Goal: Communication & Community: Answer question/provide support

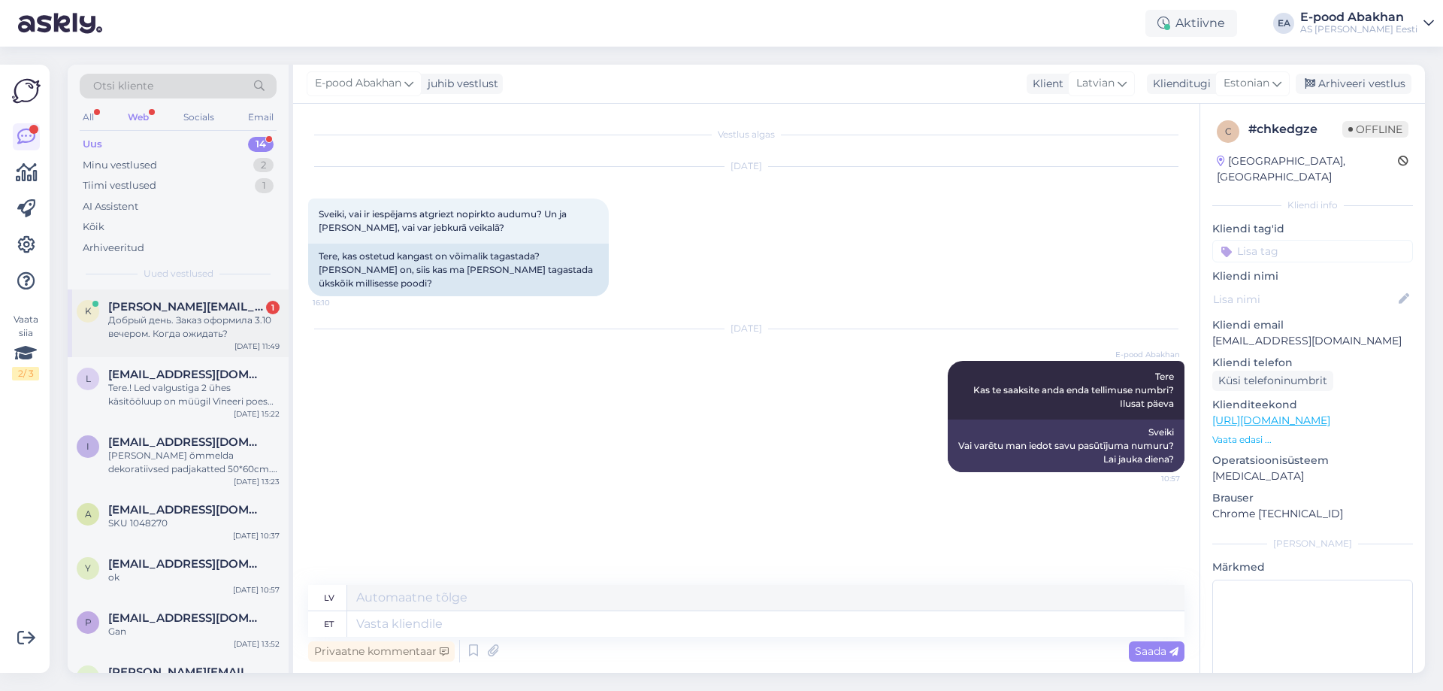
click at [149, 312] on span "[PERSON_NAME][EMAIL_ADDRESS][PERSON_NAME][DOMAIN_NAME]" at bounding box center [186, 307] width 156 height 14
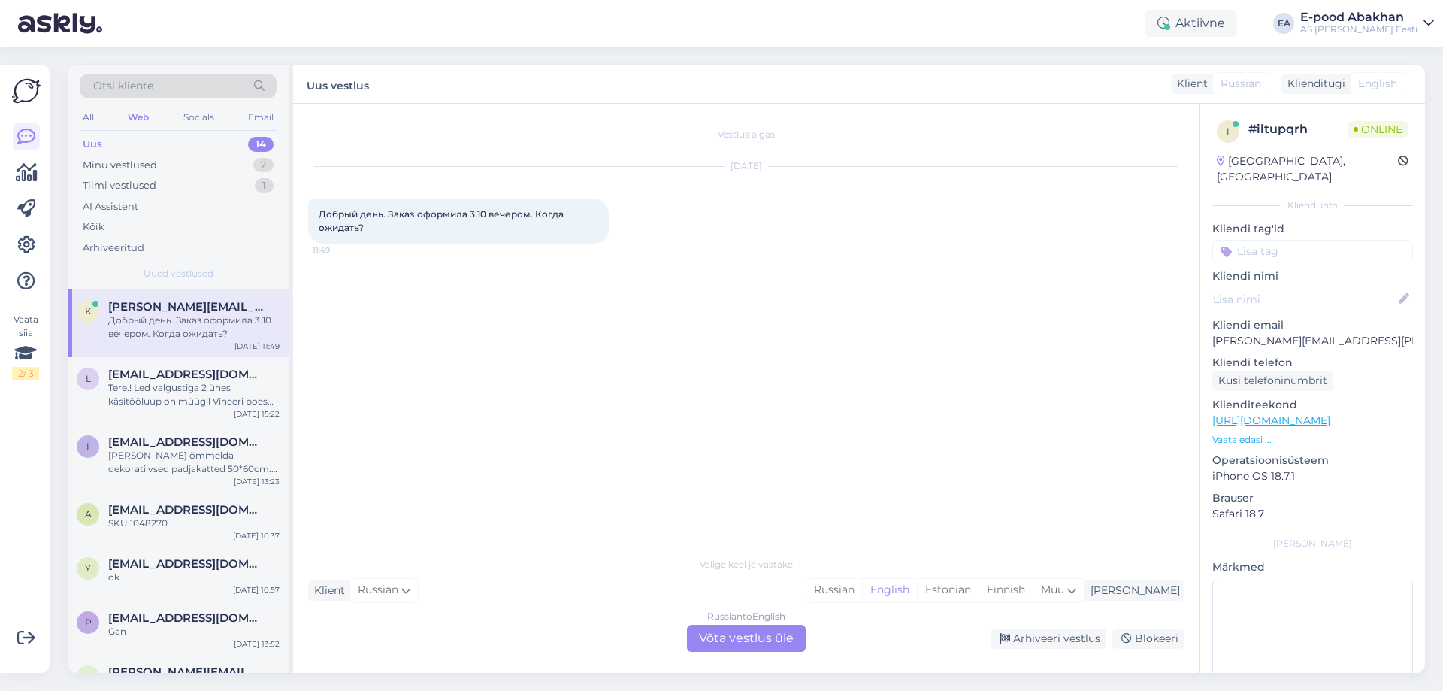
click at [759, 637] on div "Russian to English Võta vestlus üle" at bounding box center [746, 638] width 119 height 27
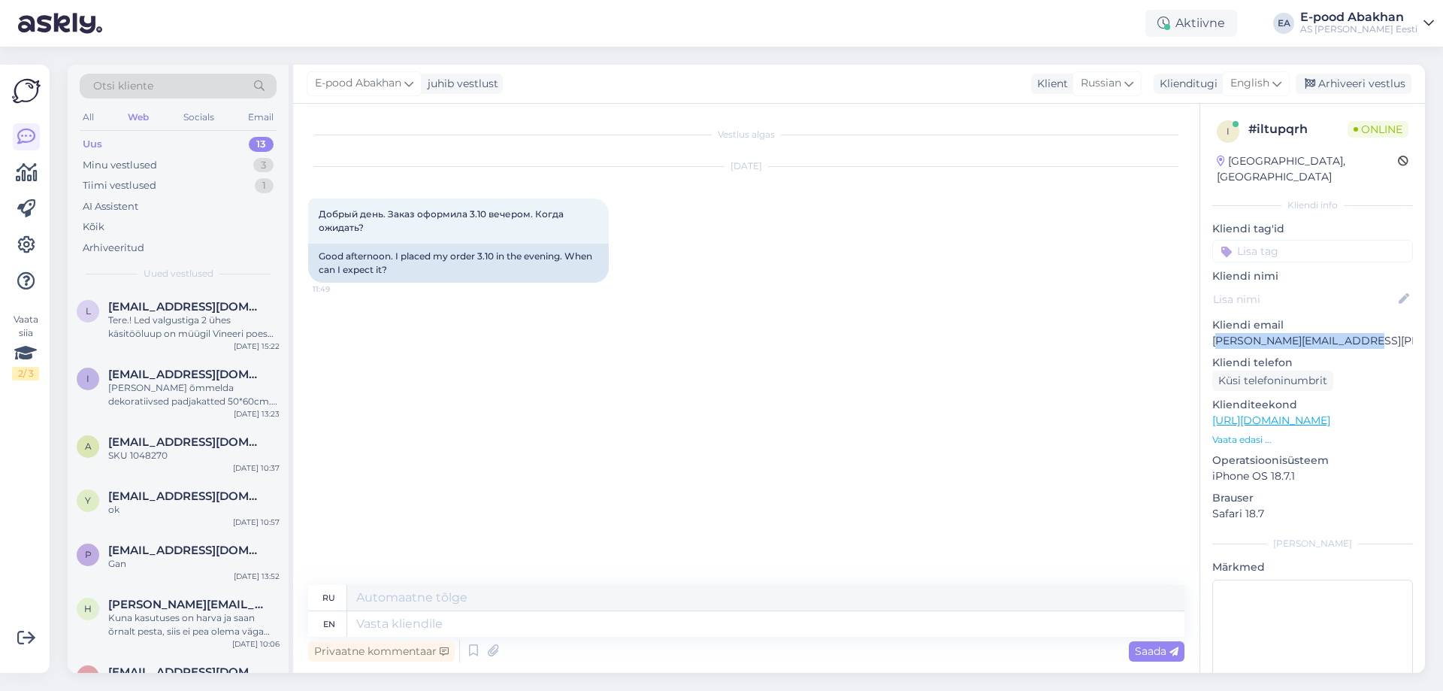
drag, startPoint x: 1362, startPoint y: 326, endPoint x: 1219, endPoint y: 333, distance: 143.0
click at [1219, 333] on div "i # iltupqrh Online [GEOGRAPHIC_DATA], [GEOGRAPHIC_DATA] Kliendi info Kliendi t…" at bounding box center [1313, 421] width 225 height 634
click at [1258, 88] on span "English" at bounding box center [1250, 83] width 39 height 17
click at [1198, 149] on link "Estonian" at bounding box center [1222, 150] width 165 height 24
click at [380, 619] on textarea at bounding box center [765, 624] width 837 height 26
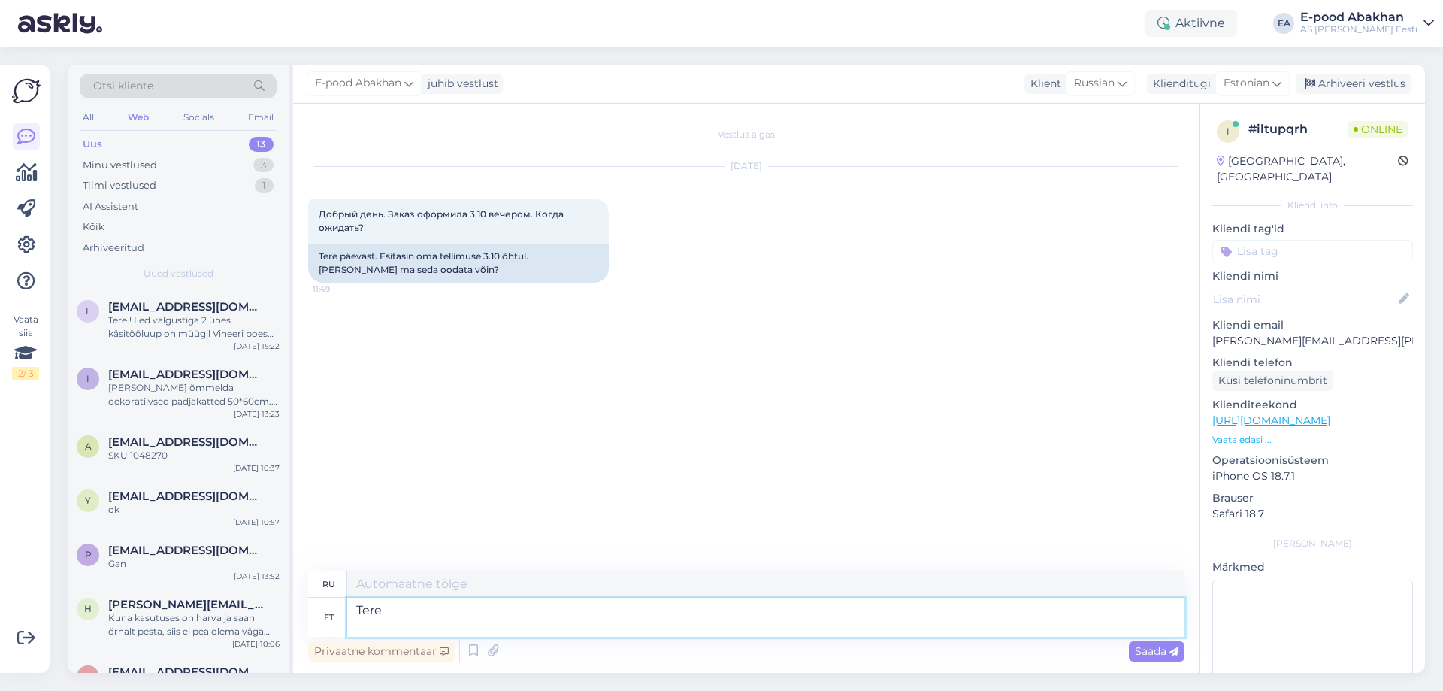
type textarea "Tere K"
type textarea "Привет"
type textarea "Tere Kas ma"
type textarea "Привет есть"
type textarea "Tere Kas ma"
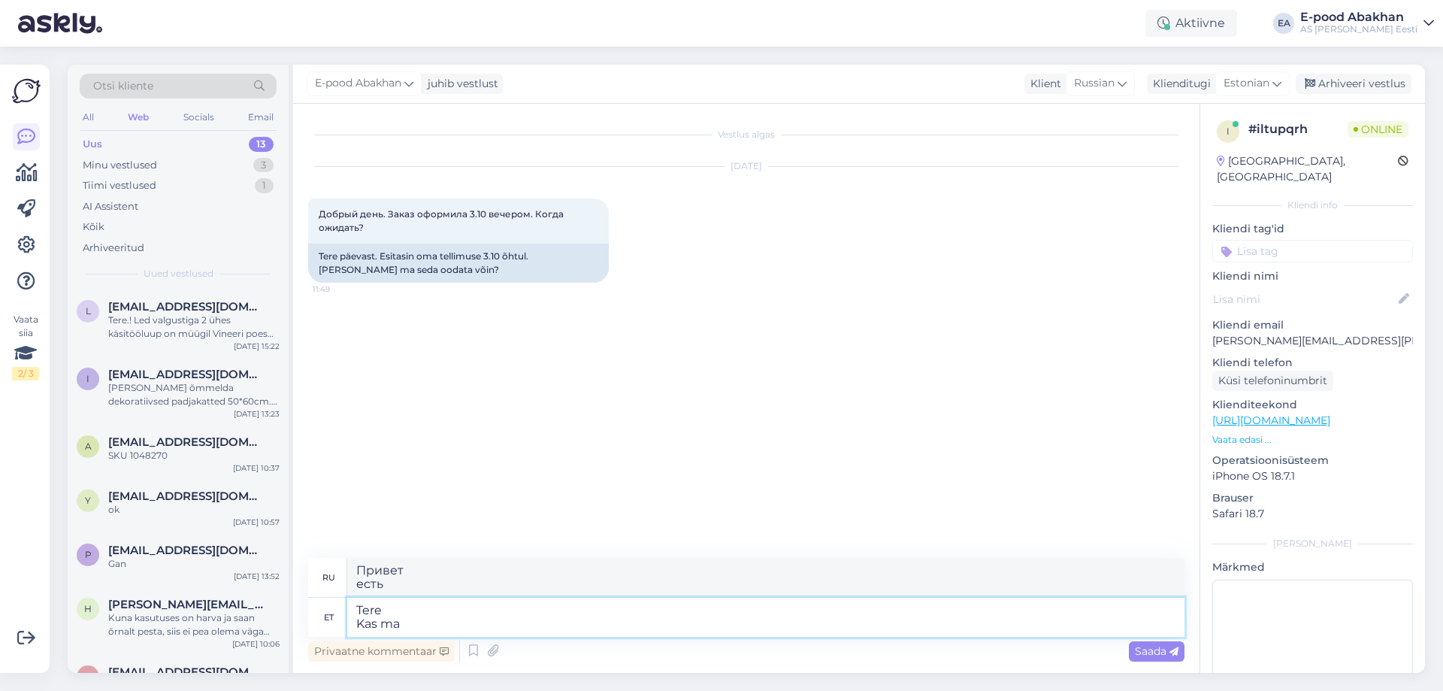
type textarea "Привет Могу ли я"
type textarea "Tere Kas ma saaksin"
type textarea "Привет Могу ли я получить"
type textarea "Tere Kas ma saaksin Teie"
type textarea "Привет Могу ли я получить ваш"
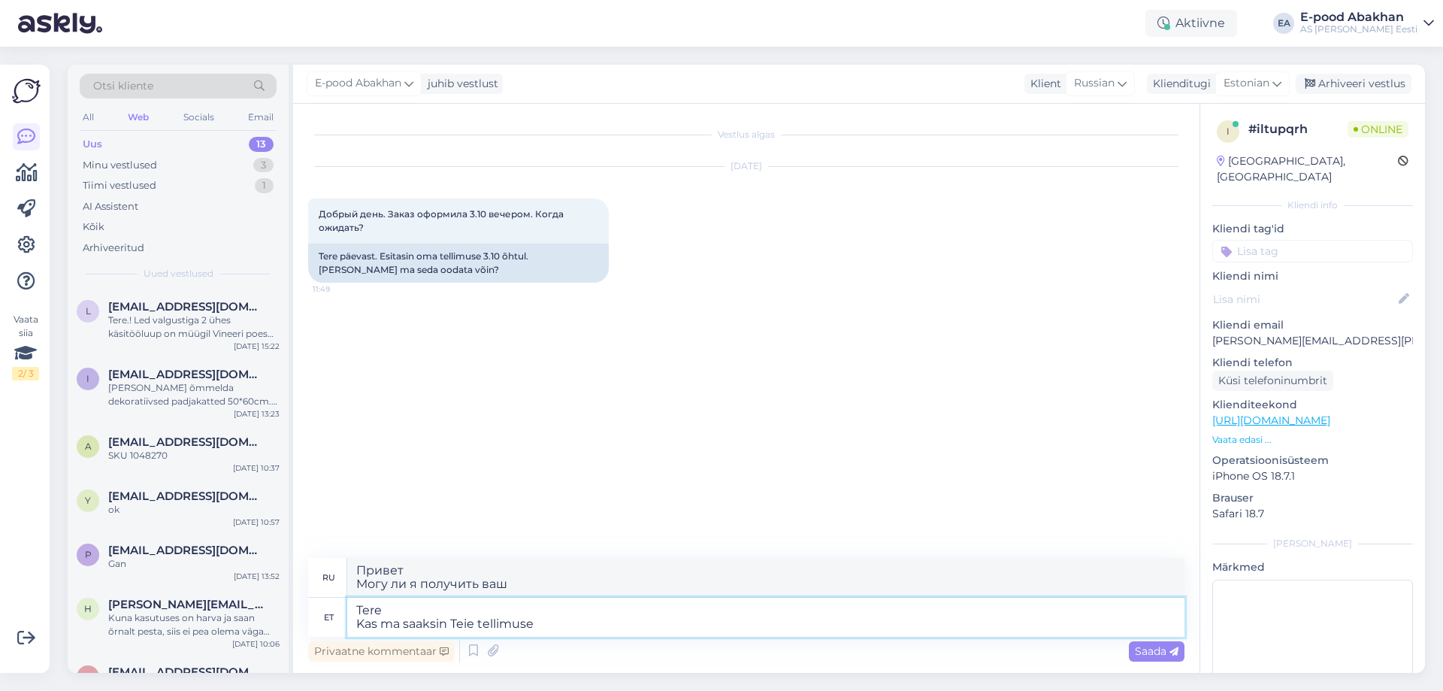
type textarea "Tere Kas ma saaksin Teie tellimuse"
type textarea "Здравствуйте Могу ли я получить ваш заказ?"
type textarea "Tere Kas ma saaksin Teie tellimuse numbri"
type textarea "Здравствуйте Могу ли я узнать номер вашего заказа?"
type textarea "Tere Kas ma saaksin Teie tellimuse numbri, s"
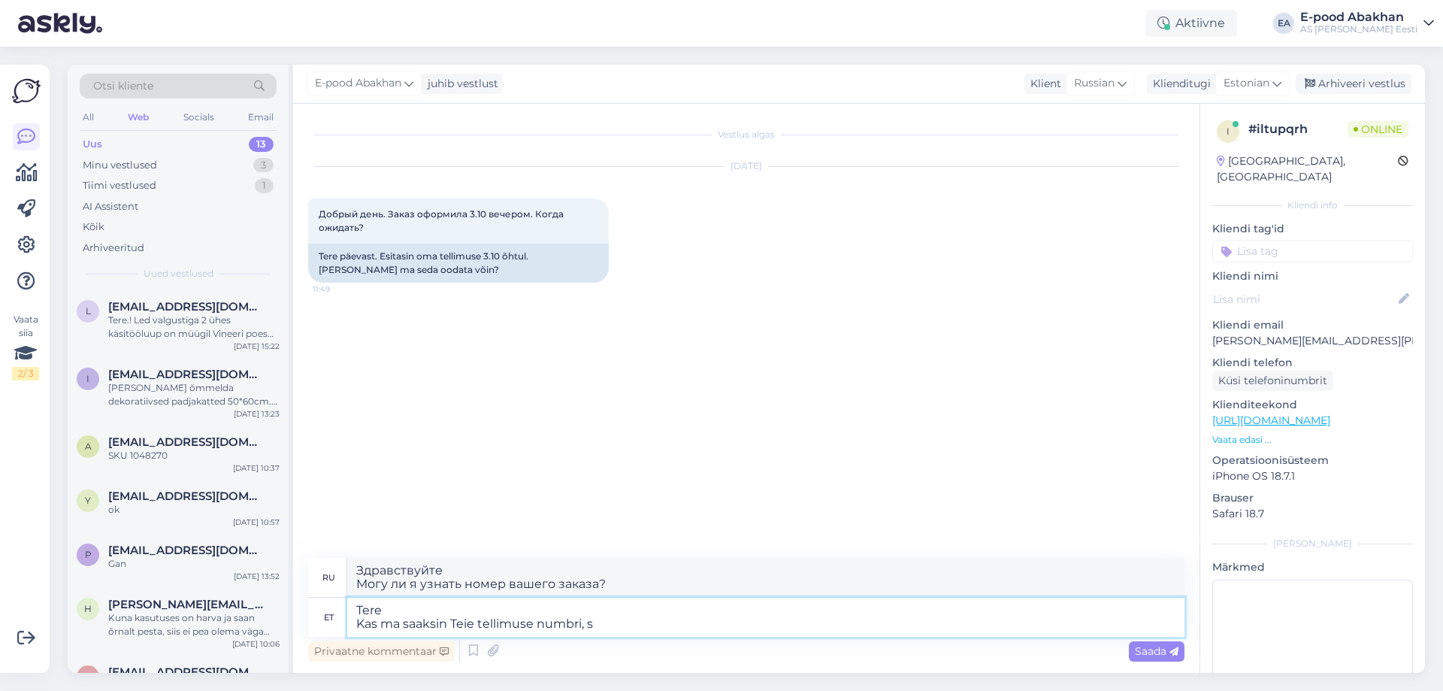
type textarea "Здравствуйте Не могли бы вы сообщить мне номер вашего заказа?"
type textarea "Tere Kas ma saaksin Teie tellimuse numbri, siis saan"
type textarea "Здравствуйте Не могли бы вы сообщить мне номер вашего заказа? Тогда я смогу"
type textarea "Tere Kas ma saaksin Teie tellimuse numbri, siis saan kohe"
type textarea "Здравствуйте Не могли бы вы сообщить мне номер вашего заказа? Я получу его прям…"
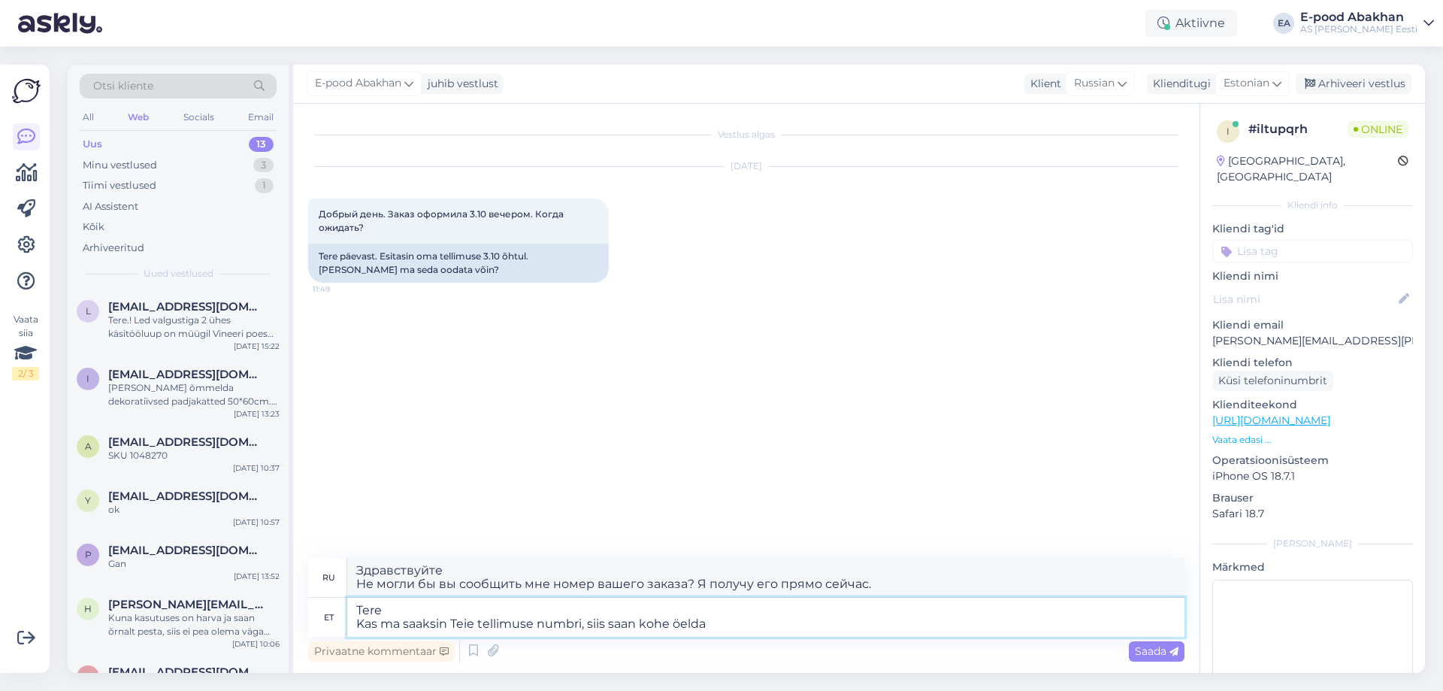
type textarea "Tere Kas ma saaksin Teie tellimuse numbri, siis saan kohe öelda"
type textarea "Здравствуйте Не могли бы вы сообщить мне номер вашего заказа, чтобы я мог сразу…"
type textarea "Tere Kas ma saaksin Teie tellimuse numbri, siis saan kohe öelda mis"
type textarea "Здравствуйте Не могли бы вы сообщить мне номер вашего заказа, чтобы я мог вам с…"
type textarea "Tere Kas ma saaksin Teie tellimuse numbri, siis saan kohe öelda mis staatuses"
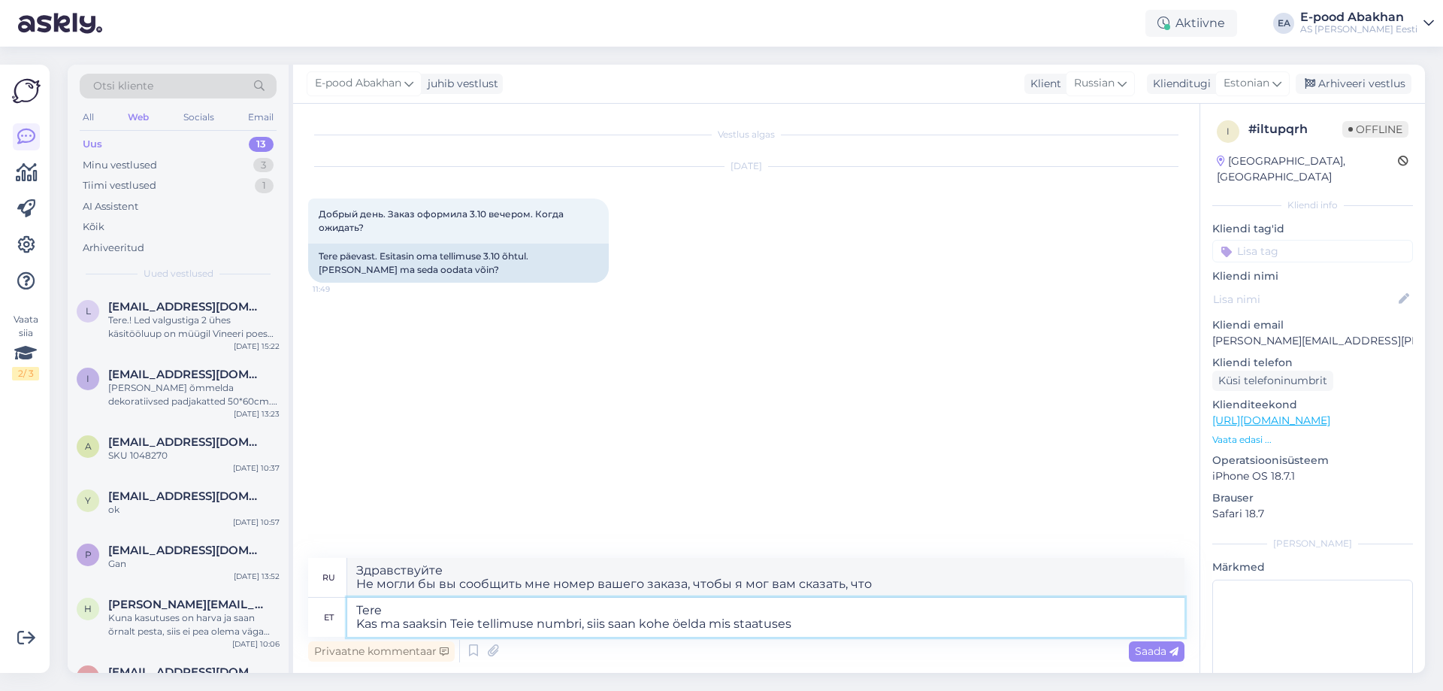
type textarea "Здравствуйте Не могли бы вы сообщить мне номер вашего заказа, чтобы я мог сразу…"
type textarea "Tere Kas ma saaksin Teie tellimuse numbri, siis saan kohe öelda mis staatuses o…"
type textarea "Здравствуйте Не могли бы вы сообщить мне номер вашего заказа, чтобы я мог сразу…"
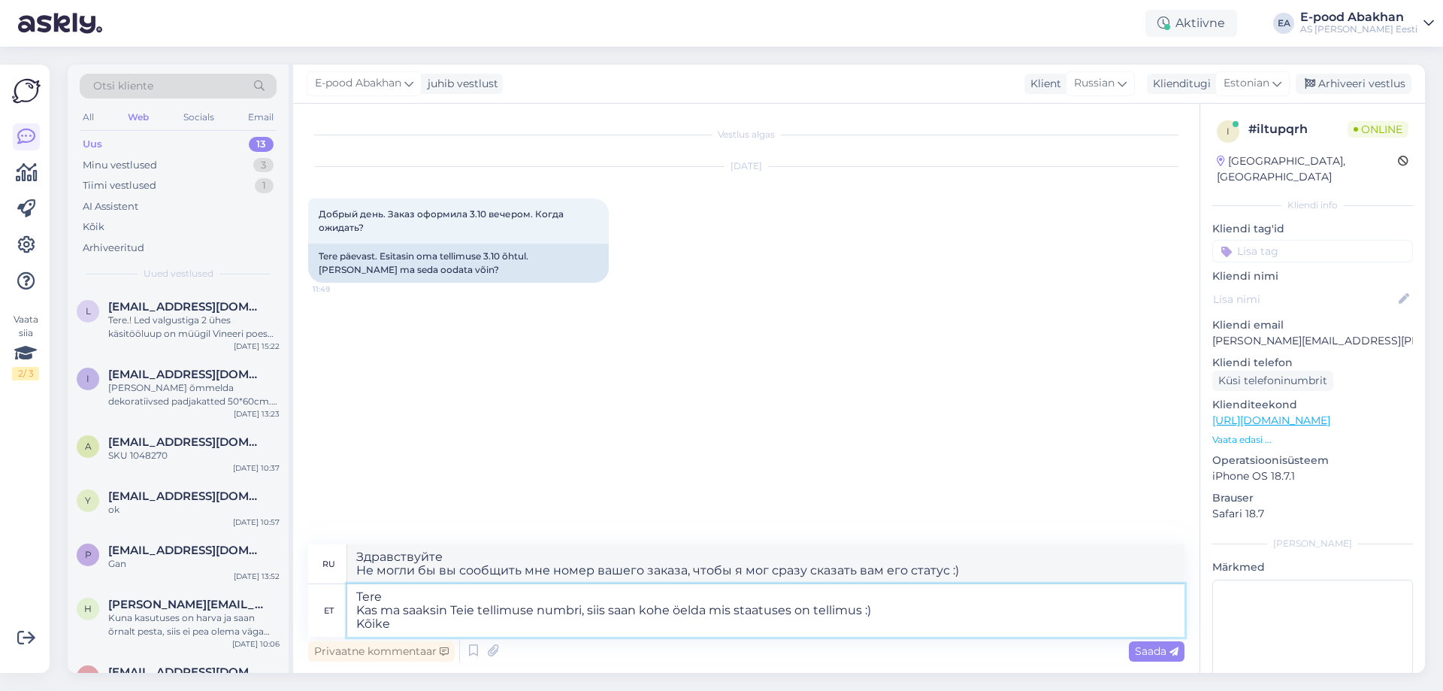
type textarea "Tere Kas ma saaksin Teie tellimuse numbri, siis saan kohe öelda mis staatuses o…"
type textarea "Здравствуйте Не могли бы вы сообщить мне номер вашего заказа, чтобы я мог сразу…"
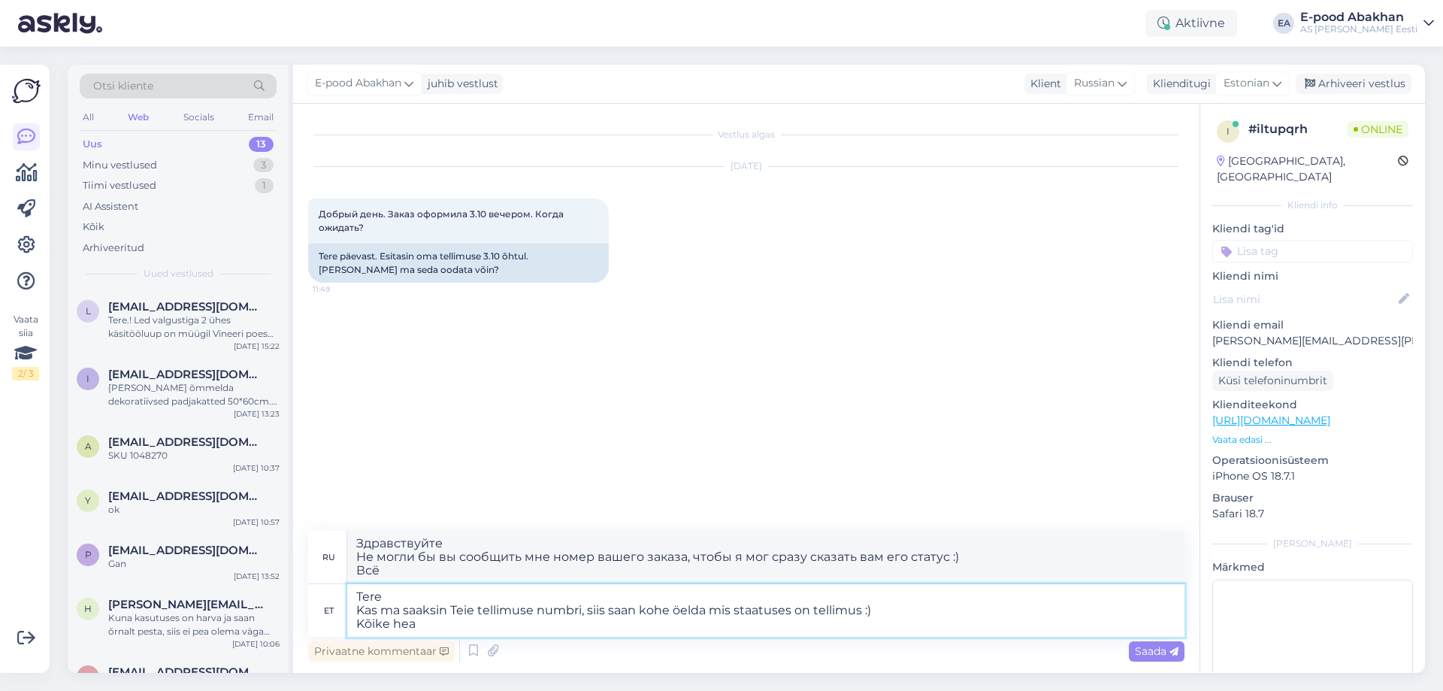
type textarea "Tere Kas ma saaksin Teie tellimuse numbri, siis saan kohe öelda mis staatuses o…"
type textarea "Здравствуйте Не могли бы вы сообщить мне номер вашего заказа, чтобы я мог сразу…"
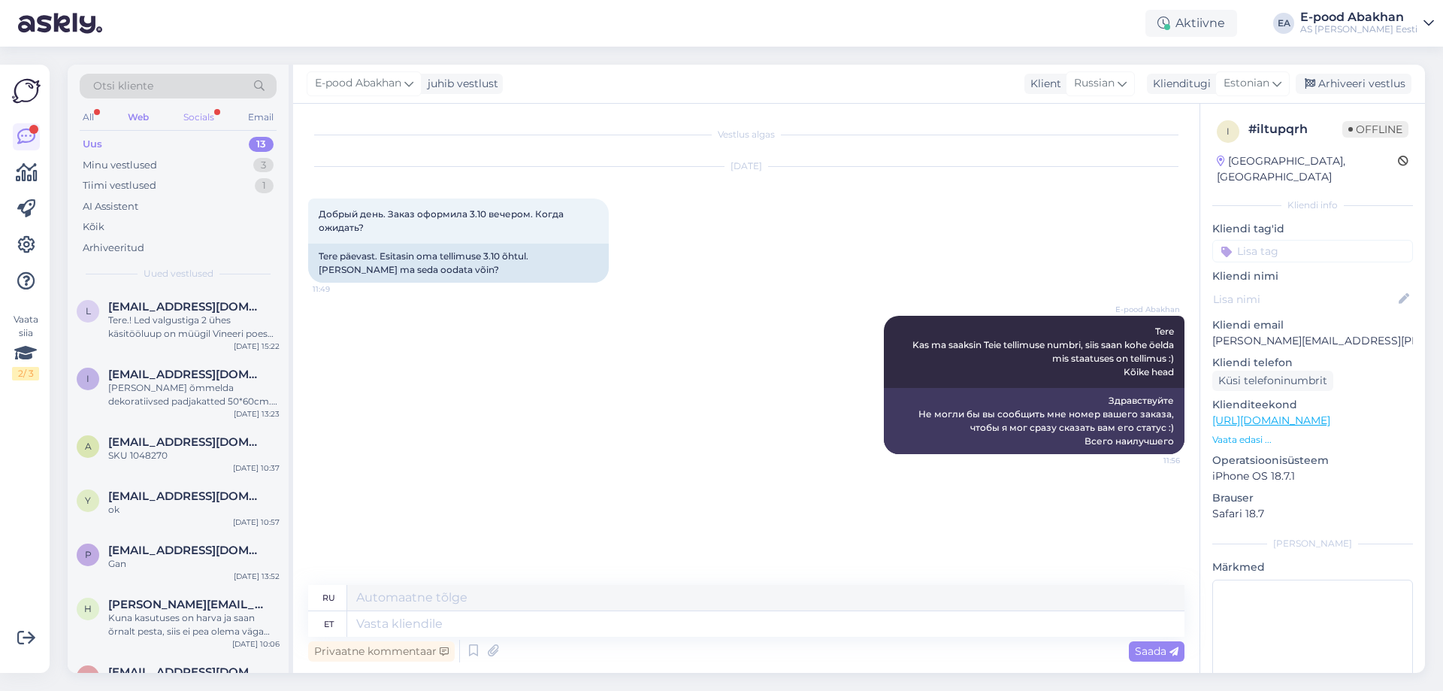
click at [209, 119] on div "Socials" at bounding box center [198, 117] width 37 height 20
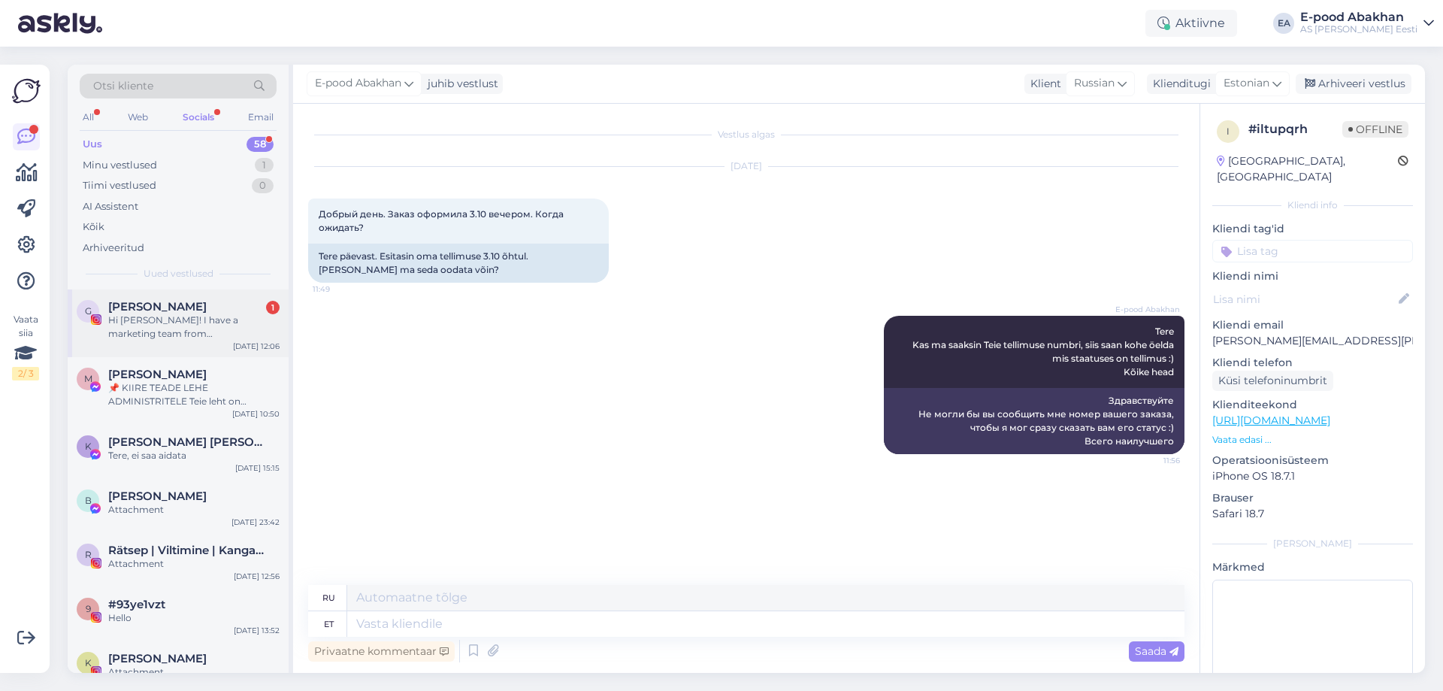
click at [195, 320] on div "Hi [PERSON_NAME]! I have a marketing team from [GEOGRAPHIC_DATA] ready to help …" at bounding box center [193, 326] width 171 height 27
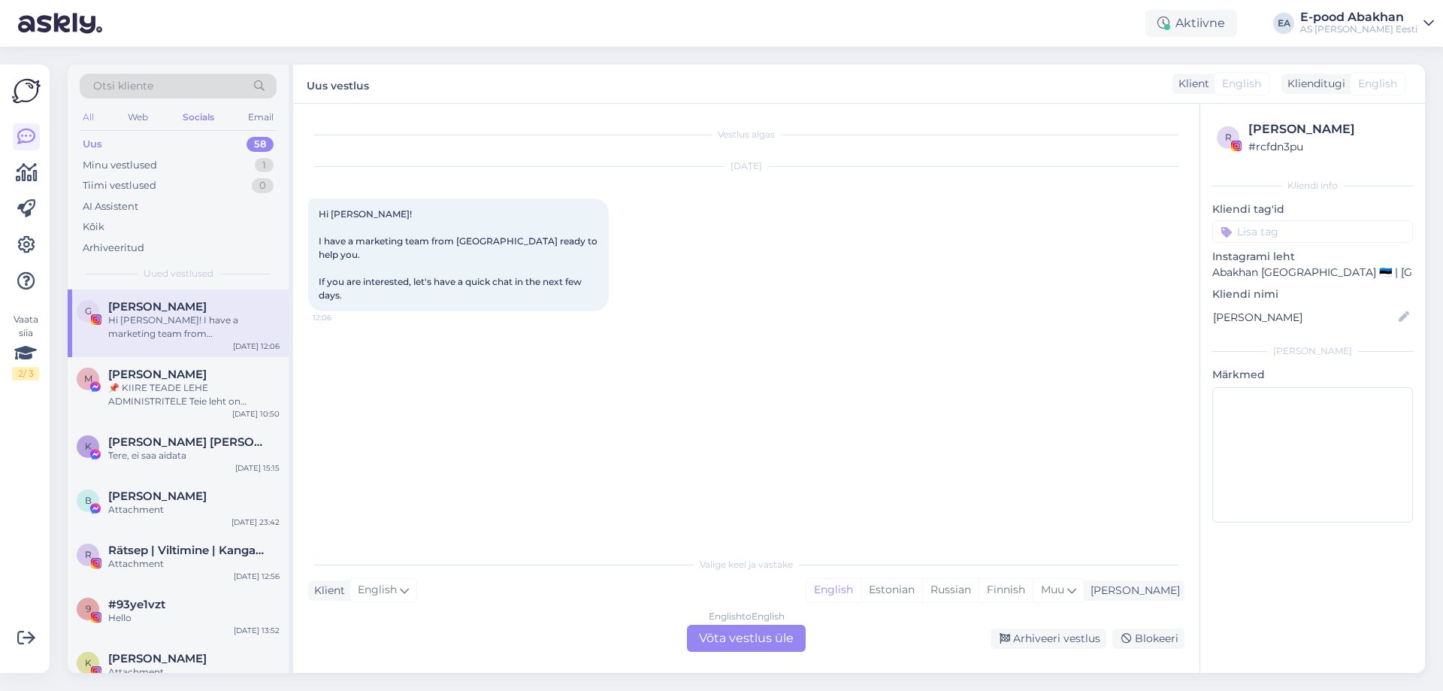
click at [91, 118] on div "All" at bounding box center [88, 117] width 17 height 20
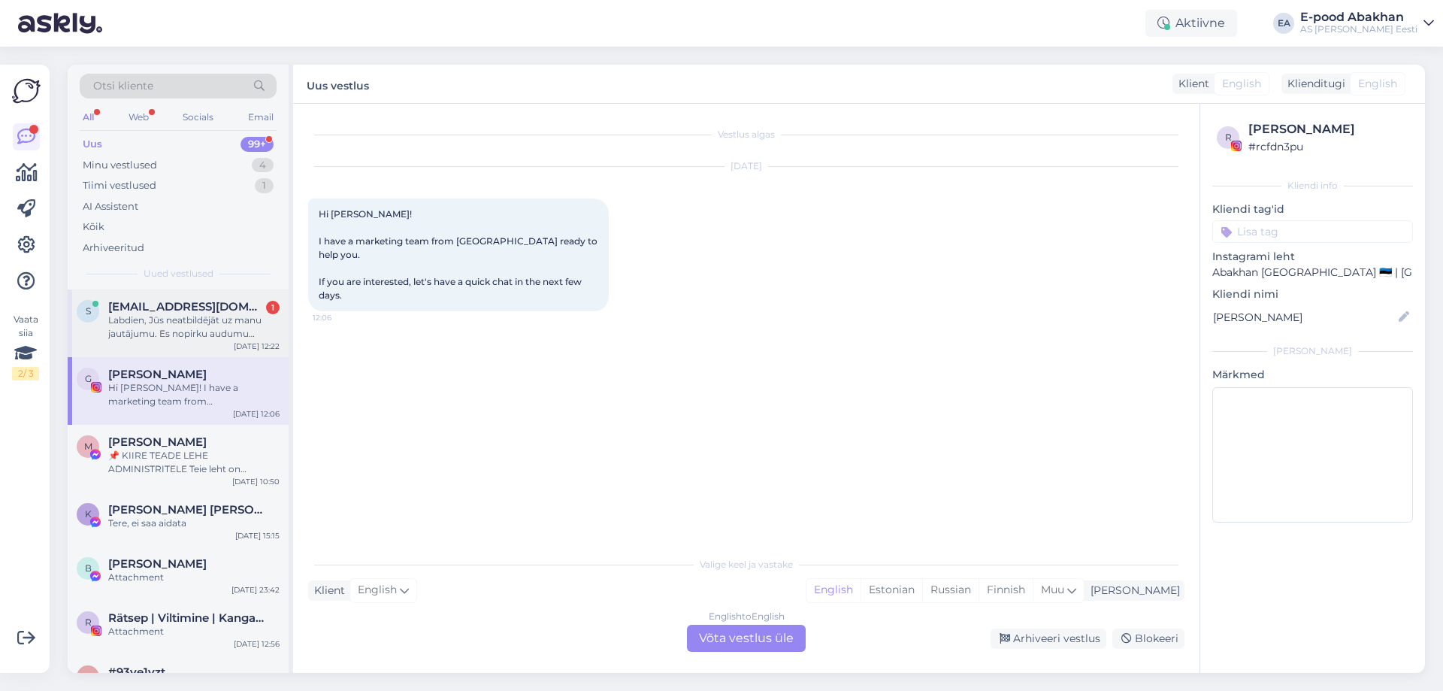
click at [141, 312] on span "[EMAIL_ADDRESS][DOMAIN_NAME]" at bounding box center [186, 307] width 156 height 14
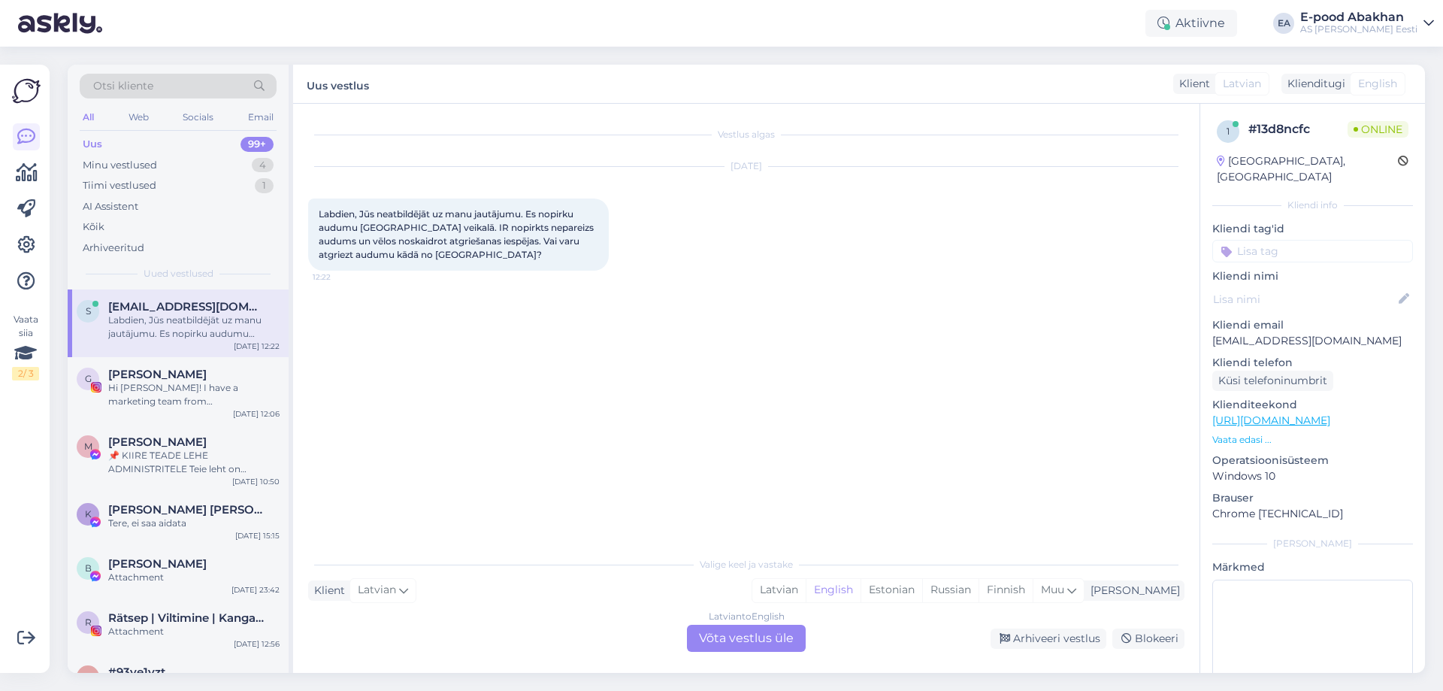
click at [753, 640] on div "Latvian to English Võta vestlus üle" at bounding box center [746, 638] width 119 height 27
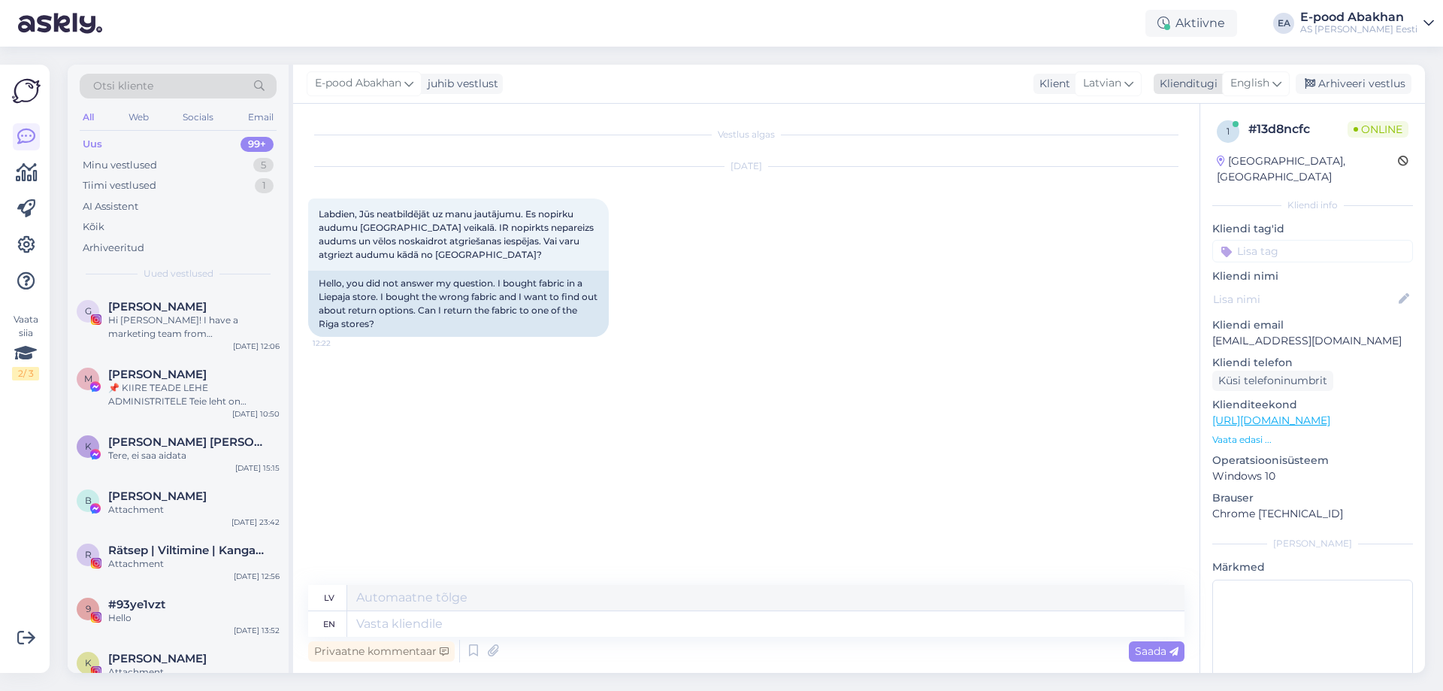
click at [1254, 86] on span "English" at bounding box center [1250, 83] width 39 height 17
click at [1180, 156] on link "Estonian" at bounding box center [1222, 150] width 165 height 24
click at [396, 625] on textarea at bounding box center [765, 624] width 837 height 26
type textarea "Te"
type textarea "Ceļš"
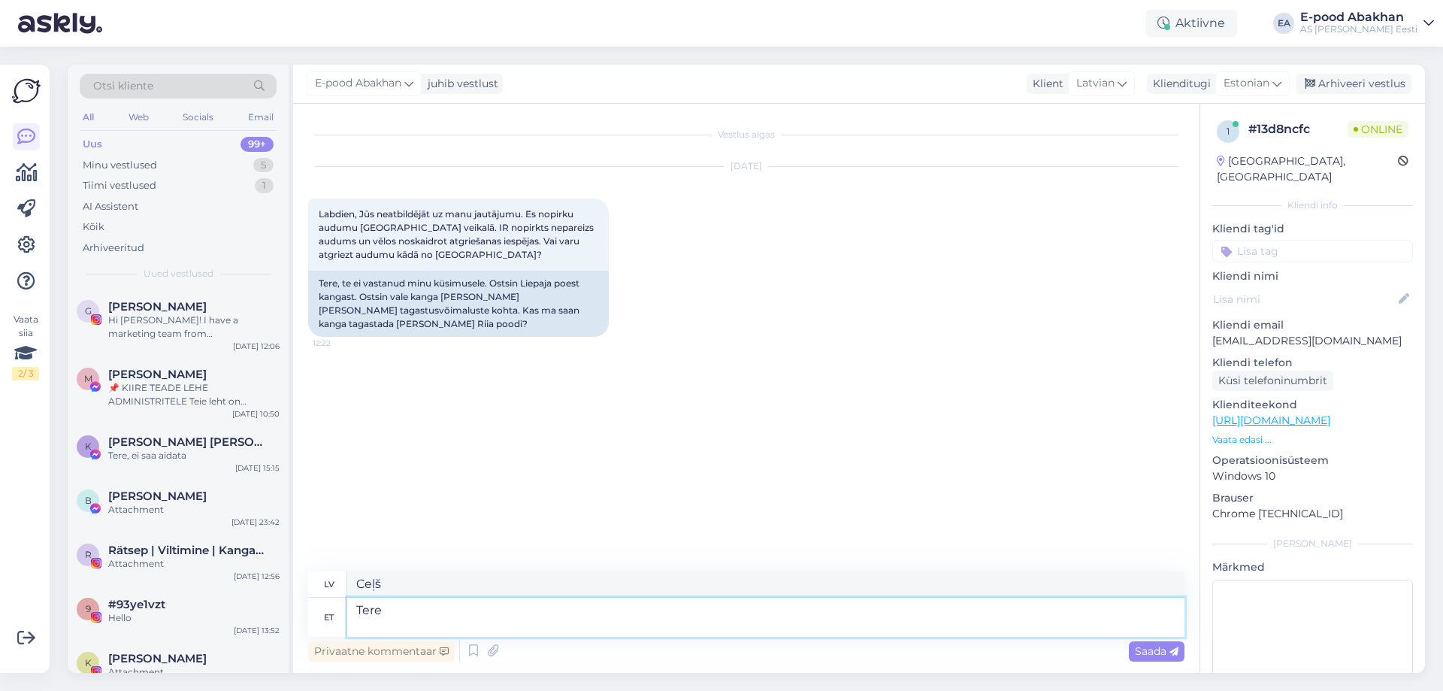
type textarea "Tere"
type textarea "Sveiki"
type textarea "[PERSON_NAME]"
type textarea "[PERSON_NAME] eest m"
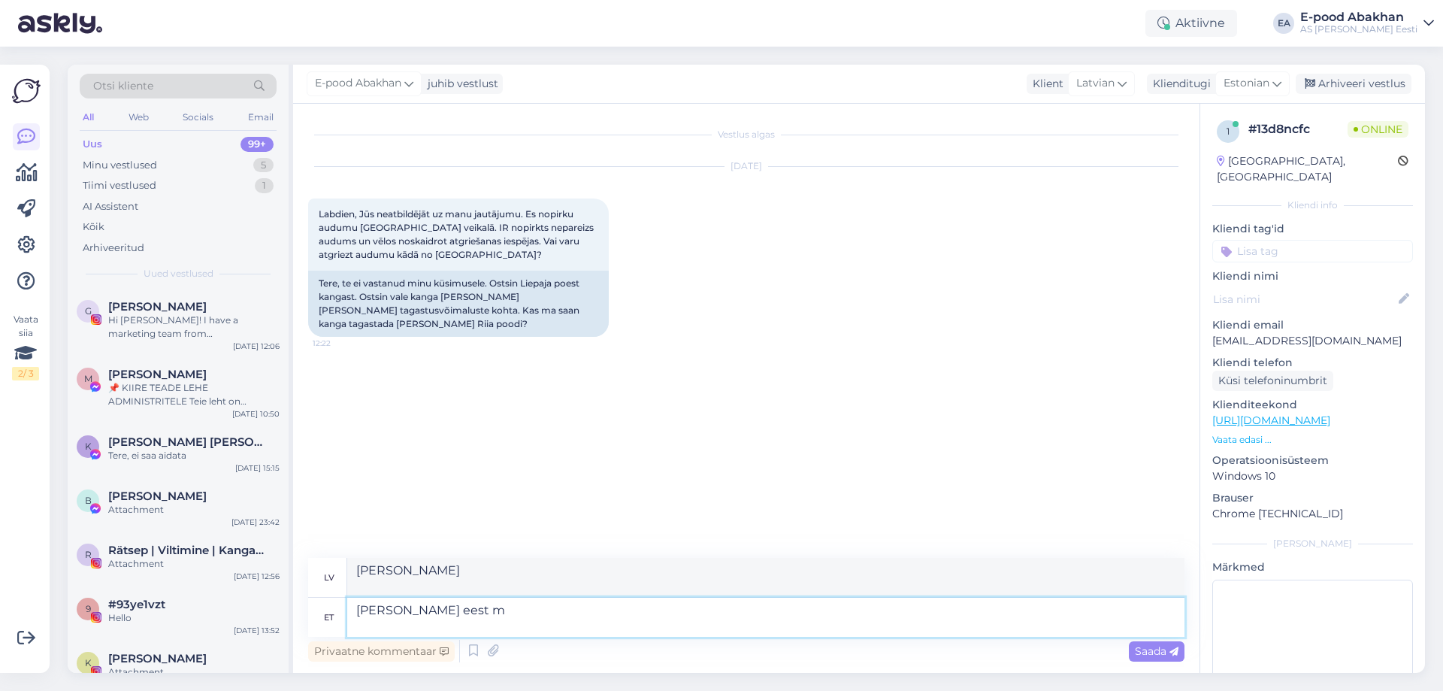
type textarea "[PERSON_NAME]"
type textarea "[PERSON_NAME] eest me"
type textarea "[PERSON_NAME] mēs"
type textarea "[PERSON_NAME] eest me raha"
type textarea "Sveiki Mēs apmaksājam audumu"
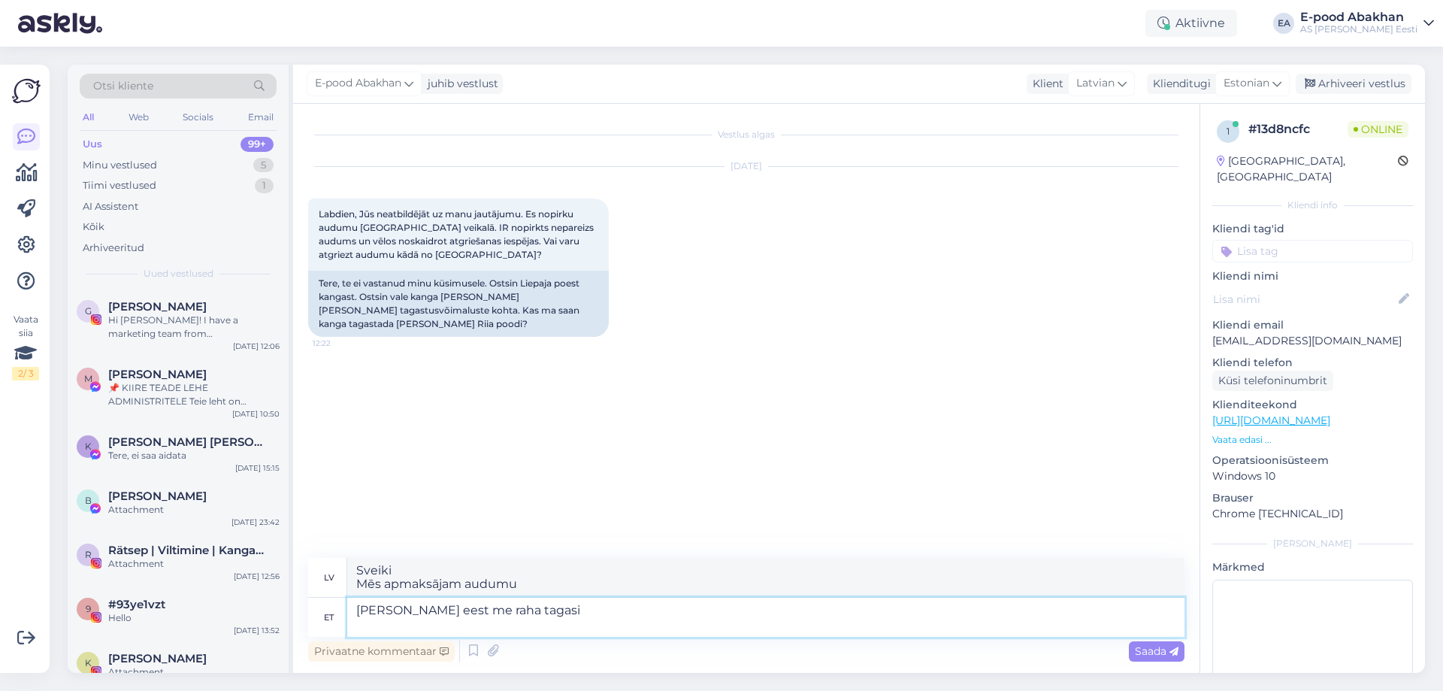
type textarea "[PERSON_NAME] eest me raha tagasi e"
type textarea "Sveiki Mēs atmaksāsim naudu par [PERSON_NAME]"
type textarea "[PERSON_NAME] eest me raha tagasi ei"
type textarea "Sveiki Mēs neatmaksājam naudu par [PERSON_NAME]."
type textarea "[PERSON_NAME] eest me raha tagasi ei [PERSON_NAME] kuid s"
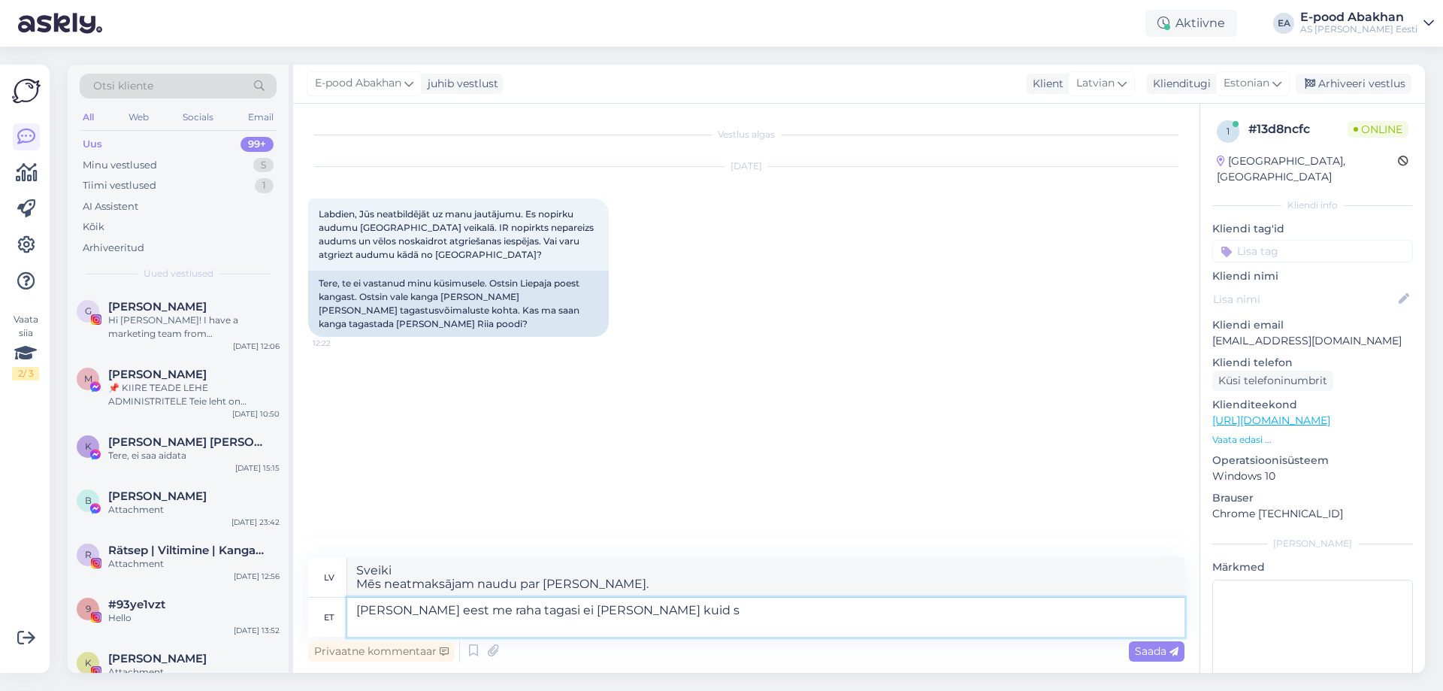
type textarea "Sveiki Mēs neatmaksājam naudu par [PERSON_NAME], bet"
type textarea "[PERSON_NAME] eest me raha tagasi ei [PERSON_NAME] kuid saate"
type textarea "Sveiki Mēs neatmaksājam naudu par [PERSON_NAME], bet jūs varat"
type textarea "[PERSON_NAME] eest me raha tagasi ei [PERSON_NAME] kuid saate samas"
type textarea "Sveiki Mēs neatmaksājam naudu par [PERSON_NAME], bet jūs joprojām varat"
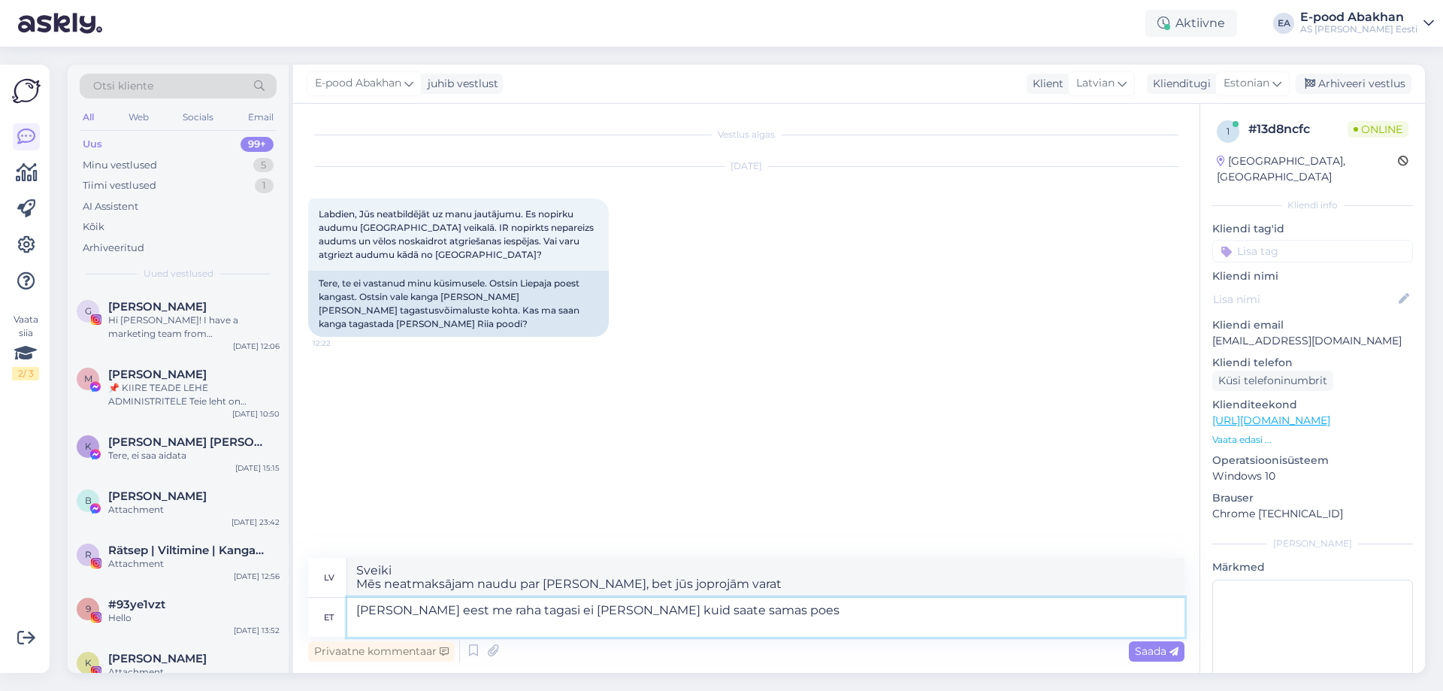
type textarea "[PERSON_NAME] eest me raha tagasi ei [PERSON_NAME] kuid saate samas poes"
type textarea "Sveiki Mēs neatmaksājam naudu par [PERSON_NAME], bet jūs to varat iegādāties [P…"
type textarea "[PERSON_NAME] eest me raha tagasi ei [PERSON_NAME] kuid saate samas [PERSON_NAM…"
type textarea "Sveiki Mēs neatmaksājam naudu par [PERSON_NAME], bet jūs saņemsiet pirkuma [PER…"
type textarea "[PERSON_NAME] eest me raha tagasi ei [PERSON_NAME] kuid saate samas poes ostutš…"
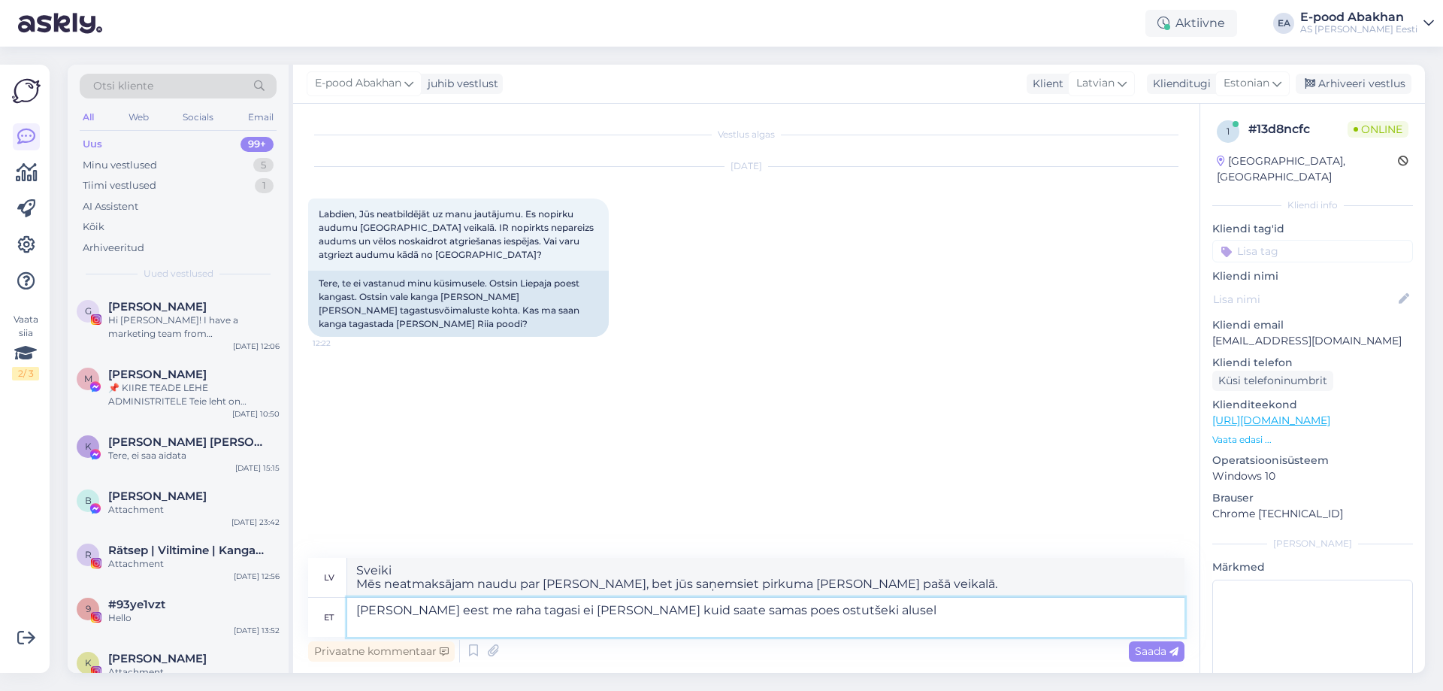
type textarea "Sveiki Mēs neatmaksājam naudu par [PERSON_NAME], bet jūs to varat iegādāties [P…"
type textarea "[PERSON_NAME] eest me raha tagasi ei [PERSON_NAME] kuid saate samas [PERSON_NAM…"
type textarea "Sveiki Mēs neatmaksājam naudu par [PERSON_NAME], bet jūs to varat apmainīt [PER…"
type textarea "[PERSON_NAME] eest me raha tagasi ei [PERSON_NAME] kuid saate samas poes ostutš…"
type textarea "Sveiki Mēs neatmaksājam naudu par [PERSON_NAME], bet jūs varat to apmainīt pret…"
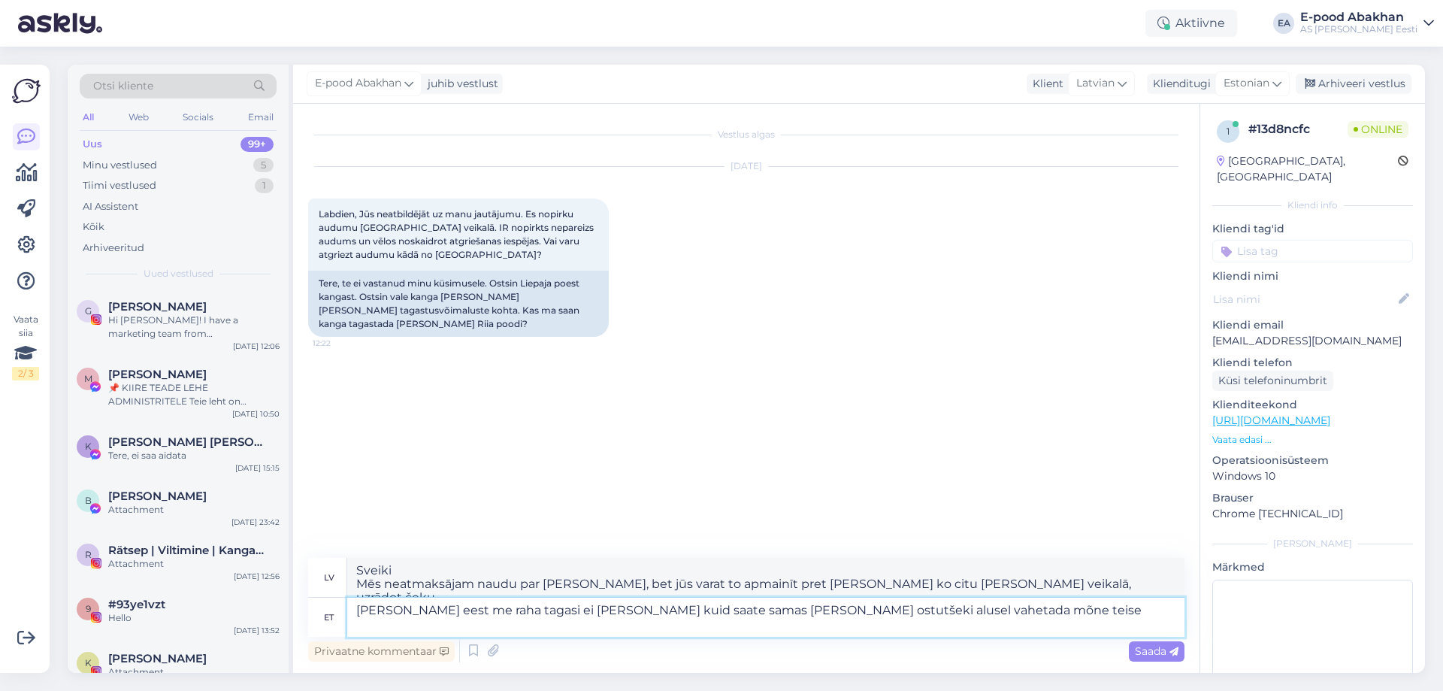
type textarea "[PERSON_NAME] eest me raha tagasi ei [PERSON_NAME] kuid saate samas [PERSON_NAM…"
type textarea "Sveiki Mēs neatmaksājam naudu par [PERSON_NAME], bet jūs varat to apmainīt pret…"
type textarea "[PERSON_NAME] eest me raha tagasi ei [PERSON_NAME] kuid saate samas [PERSON_NAM…"
type textarea "Sveiki Mēs neatmaksājam naudu par [PERSON_NAME], bet jūs varat to apmainīt pret…"
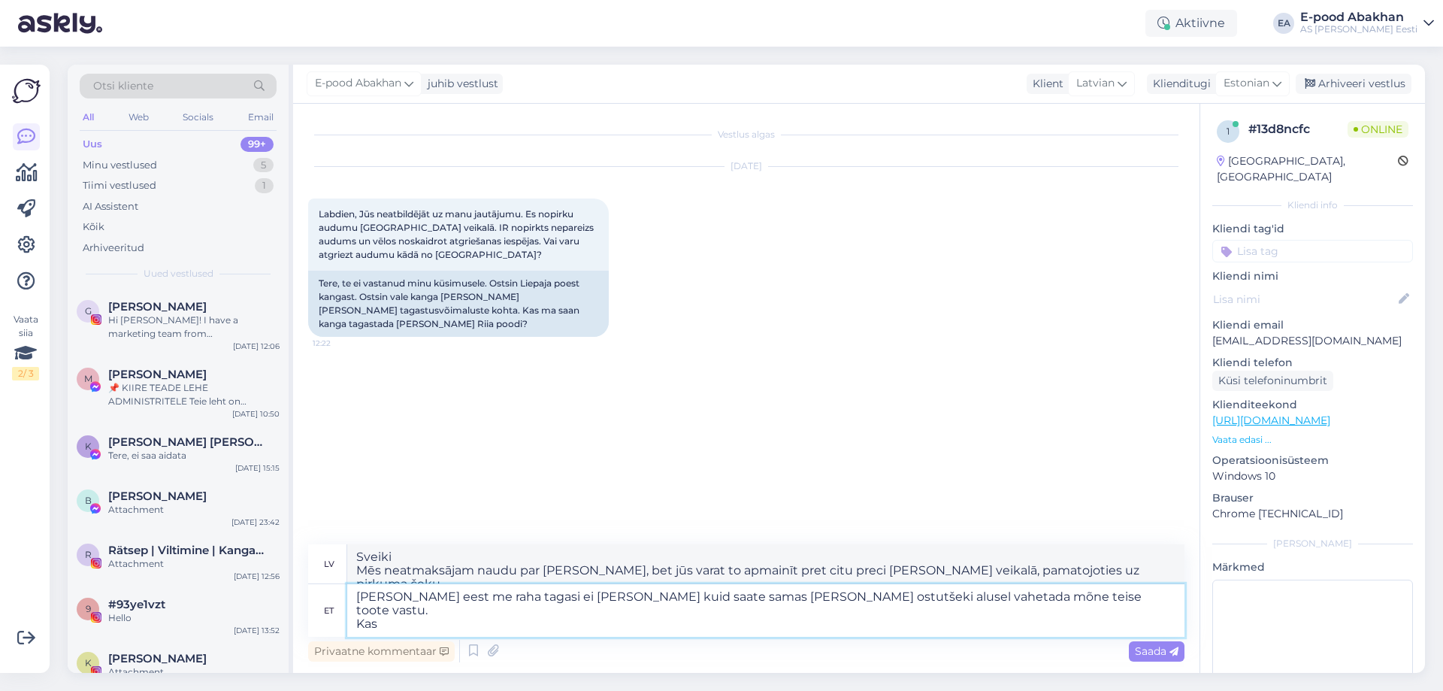
type textarea "[PERSON_NAME] eest me raha tagasi ei [PERSON_NAME] kuid saate samas [PERSON_NAM…"
type textarea "Sveiki Mēs neatmaksājam naudu par [PERSON_NAME], bet jūs to varat apmainīt pret…"
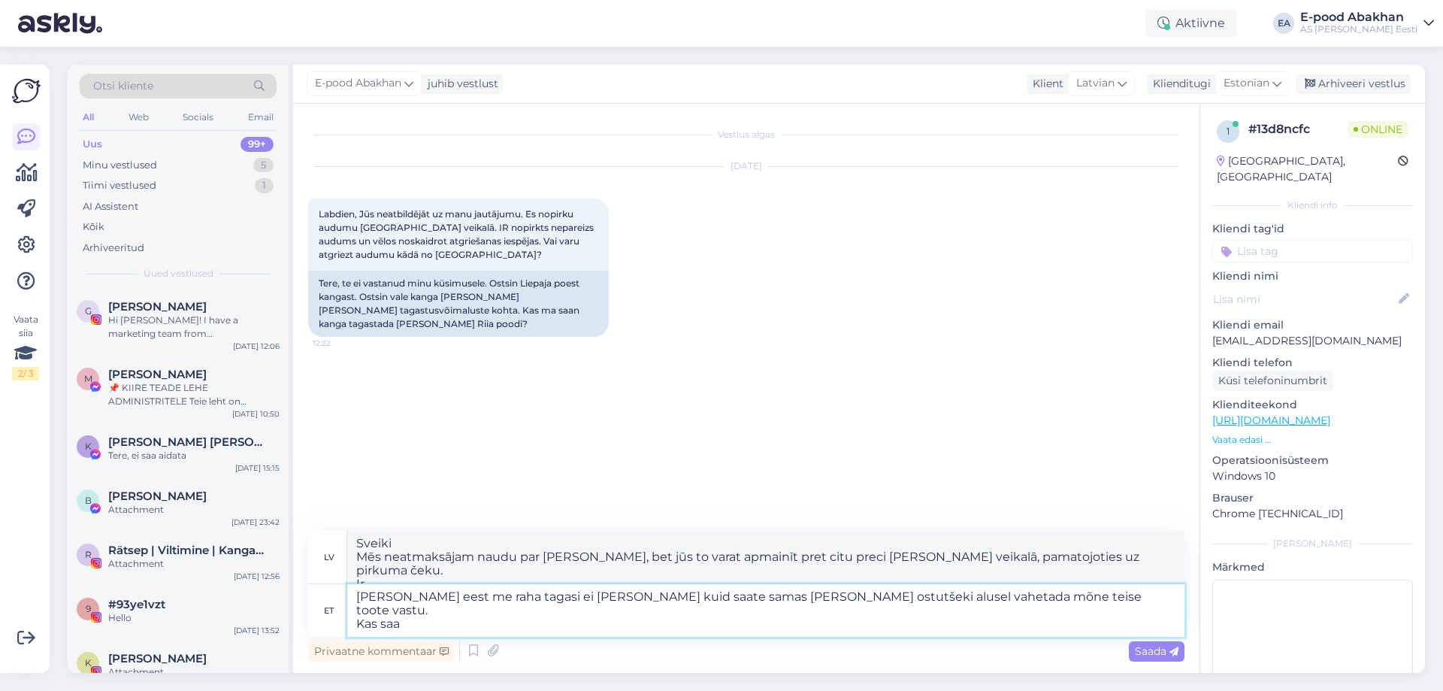
type textarea "[PERSON_NAME] eest me raha tagasi ei [PERSON_NAME] kuid saate samas [PERSON_NAM…"
type textarea "Sveiki Mēs neatmaksājam naudu par [PERSON_NAME], bet jūs varat to apmainīt pret…"
type textarea "[PERSON_NAME] eest me raha tagasi ei [PERSON_NAME] kuid saate samas [PERSON_NAM…"
type textarea "Sveiki Mēs neatmaksājam naudu par [PERSON_NAME], bet jūs varat to apmainīt pret…"
type textarea "[PERSON_NAME] eest me raha tagasi ei [PERSON_NAME] kuid saate samas [PERSON_NAM…"
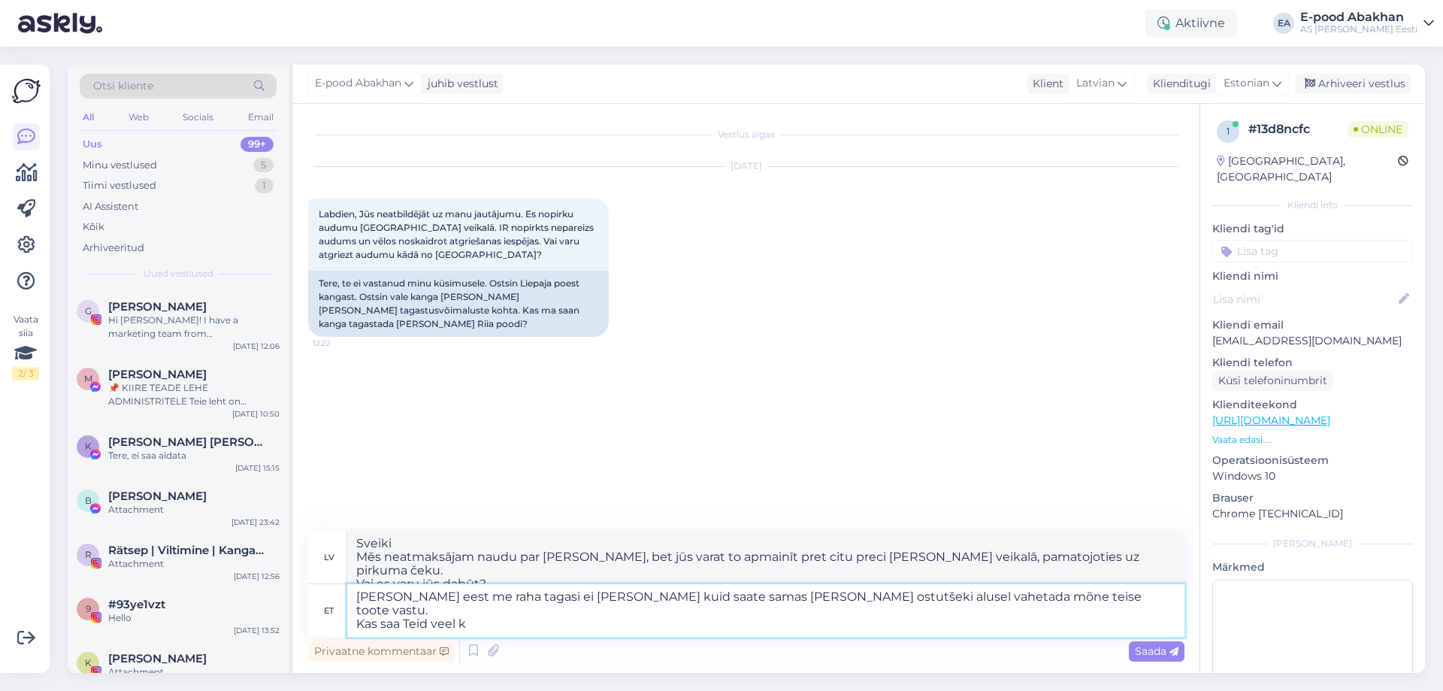
type textarea "Sveiki Mēs neatmaksājam naudu par [PERSON_NAME], bet jūs varat to apmainīt pret…"
type textarea "[PERSON_NAME] eest me raha tagasi ei [PERSON_NAME] kuid saate samas [PERSON_NAM…"
type textarea "Sveiki Mēs neatmaksājam naudu par [PERSON_NAME], bet jūs to varat apmainīt pret…"
type textarea "[PERSON_NAME] eest me raha tagasi ei [PERSON_NAME] kuid saate samas [PERSON_NAM…"
type textarea "Sveiki Mēs neatmaksājam naudu par [PERSON_NAME], bet jūs varat to apmainīt pret…"
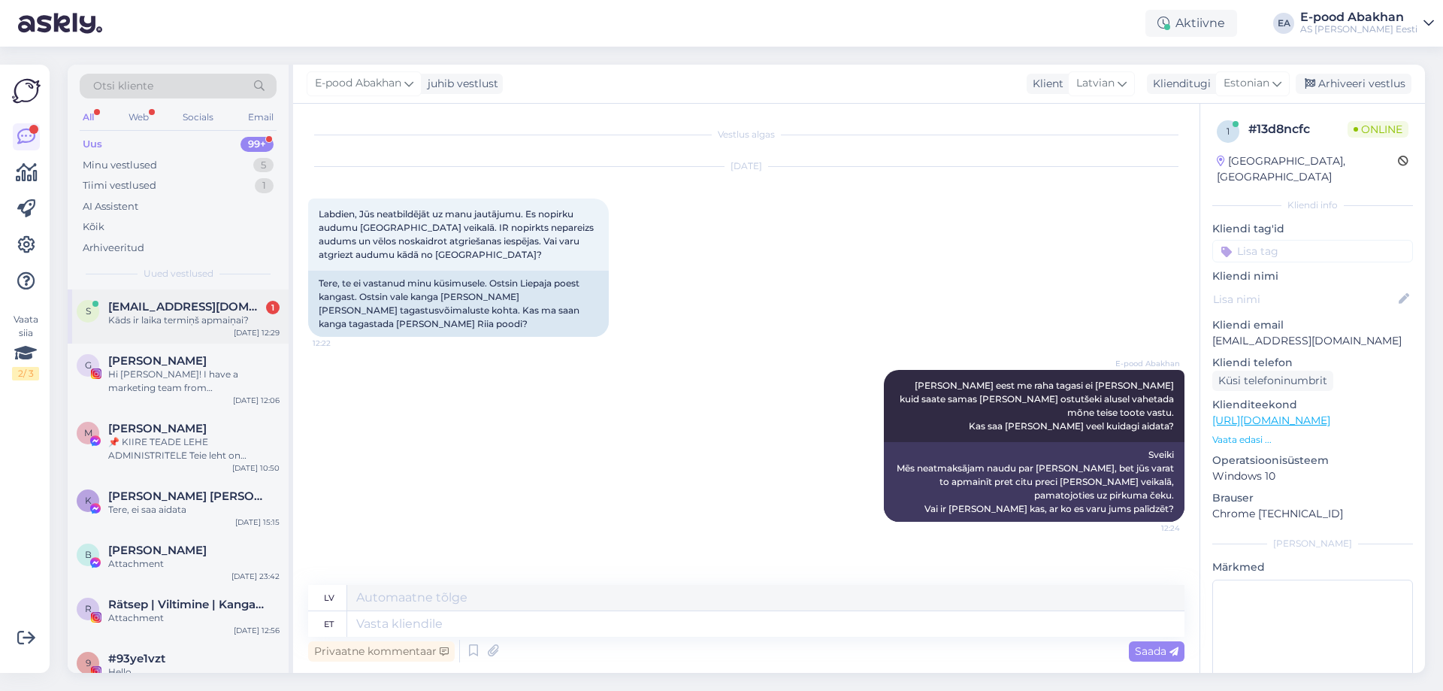
click at [208, 313] on span "[EMAIL_ADDRESS][DOMAIN_NAME]" at bounding box center [186, 307] width 156 height 14
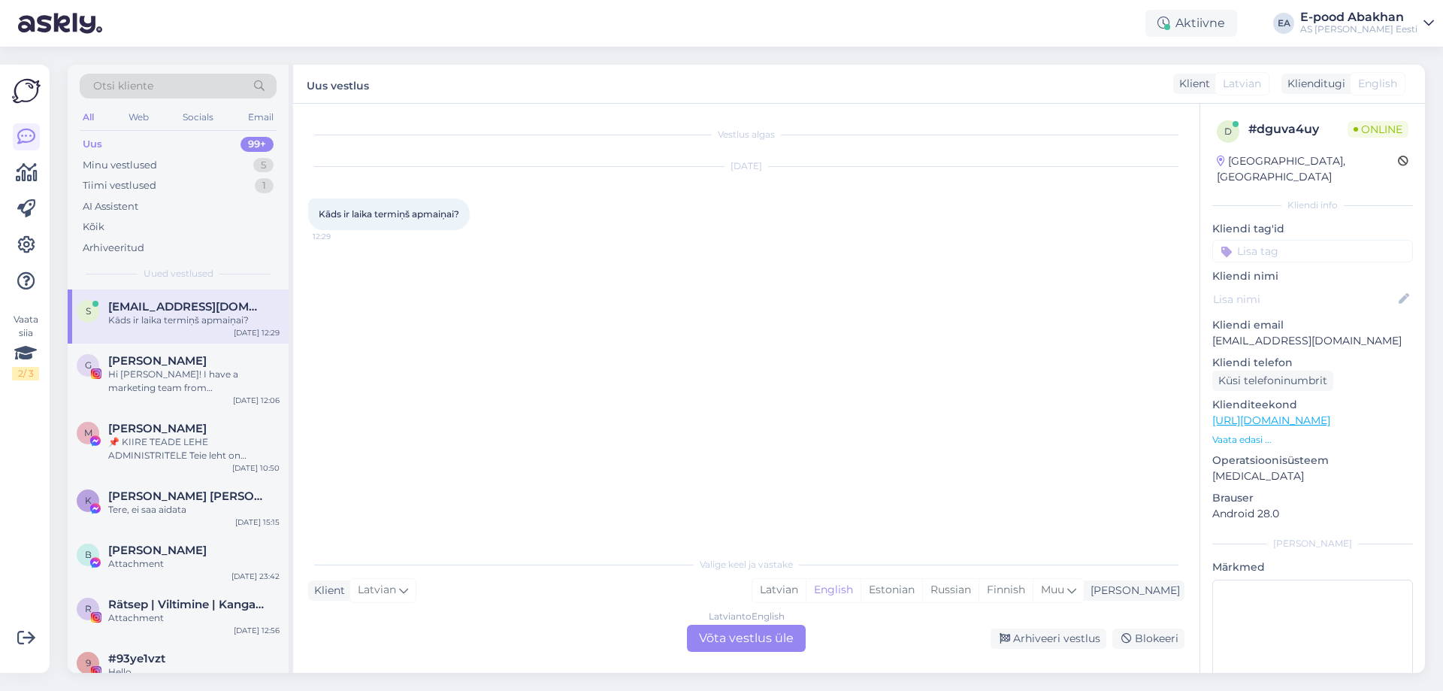
click at [731, 639] on div "Latvian to English Võta vestlus üle" at bounding box center [746, 638] width 119 height 27
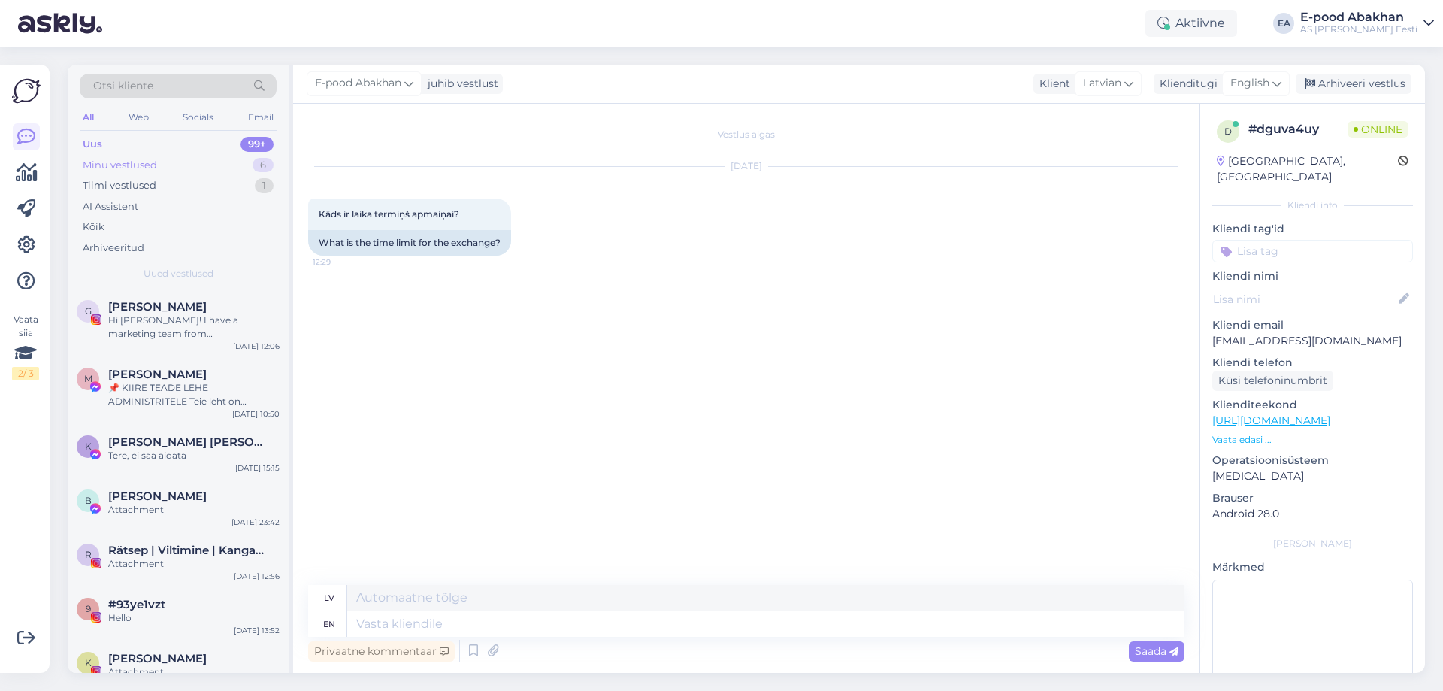
click at [248, 159] on div "Minu vestlused 6" at bounding box center [178, 165] width 197 height 21
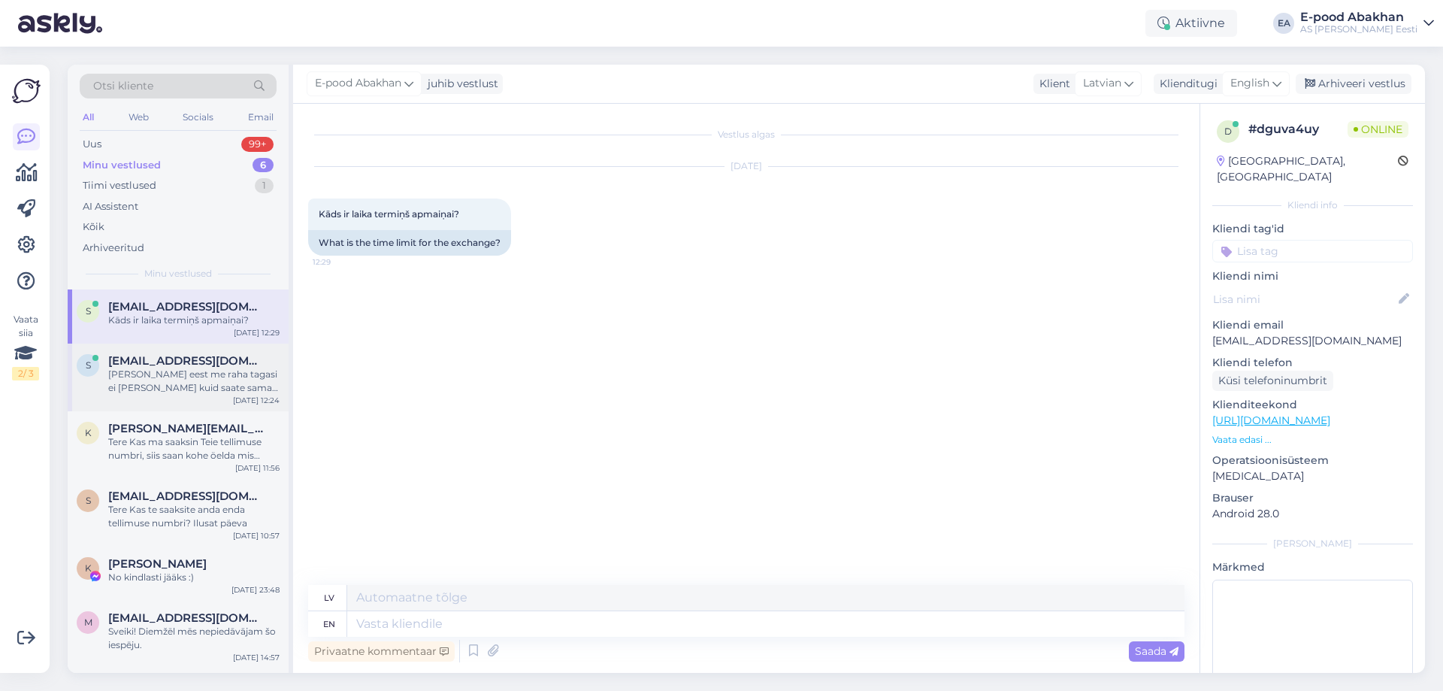
click at [225, 392] on div "[PERSON_NAME] eest me raha tagasi ei [PERSON_NAME] kuid saate samas [PERSON_NAM…" at bounding box center [193, 381] width 171 height 27
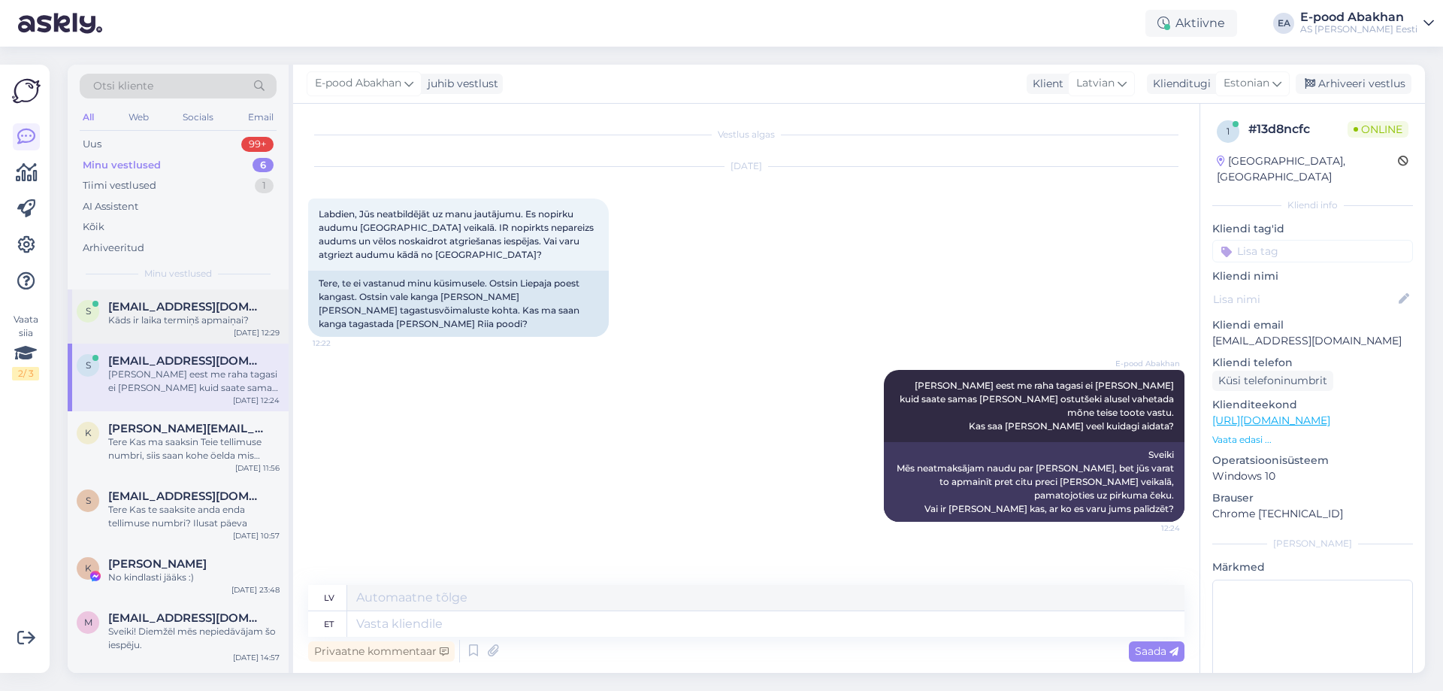
click at [225, 325] on div "Kāds ir laika termiņš apmaiņai?" at bounding box center [193, 320] width 171 height 14
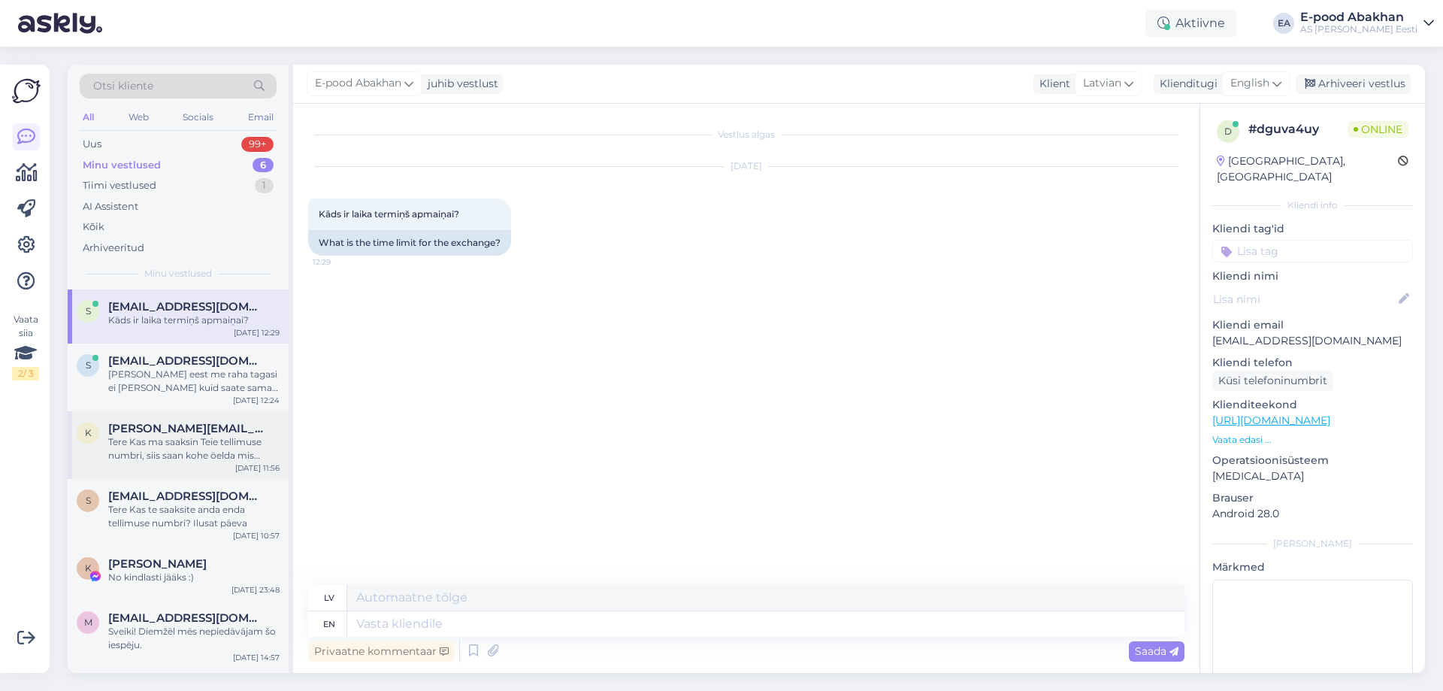
click at [206, 437] on div "Tere Kas ma saaksin Teie tellimuse numbri, siis saan kohe öelda mis staatuses o…" at bounding box center [193, 448] width 171 height 27
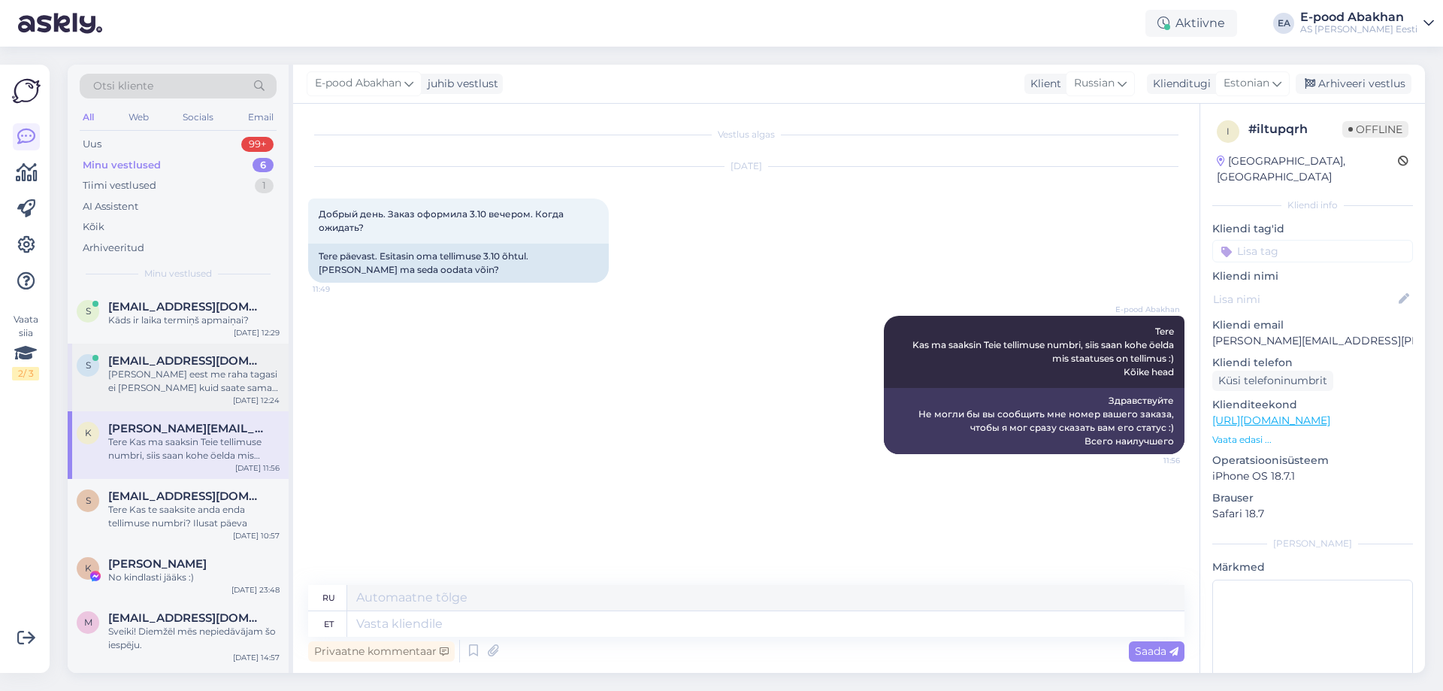
click at [187, 374] on div "[PERSON_NAME] eest me raha tagasi ei [PERSON_NAME] kuid saate samas [PERSON_NAM…" at bounding box center [193, 381] width 171 height 27
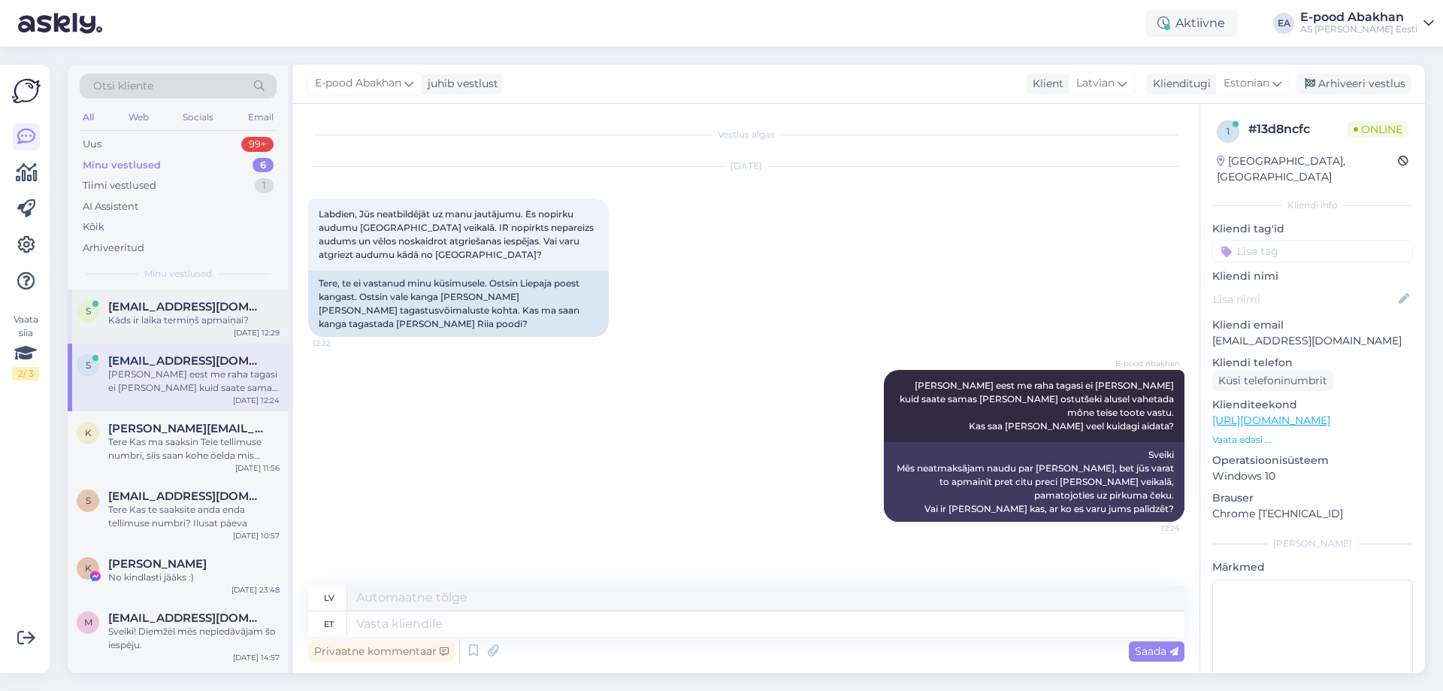
click at [196, 328] on div "s [EMAIL_ADDRESS][DOMAIN_NAME] Kāds ir laika termiņš apmaiņai? [DATE] 12:29" at bounding box center [178, 316] width 221 height 54
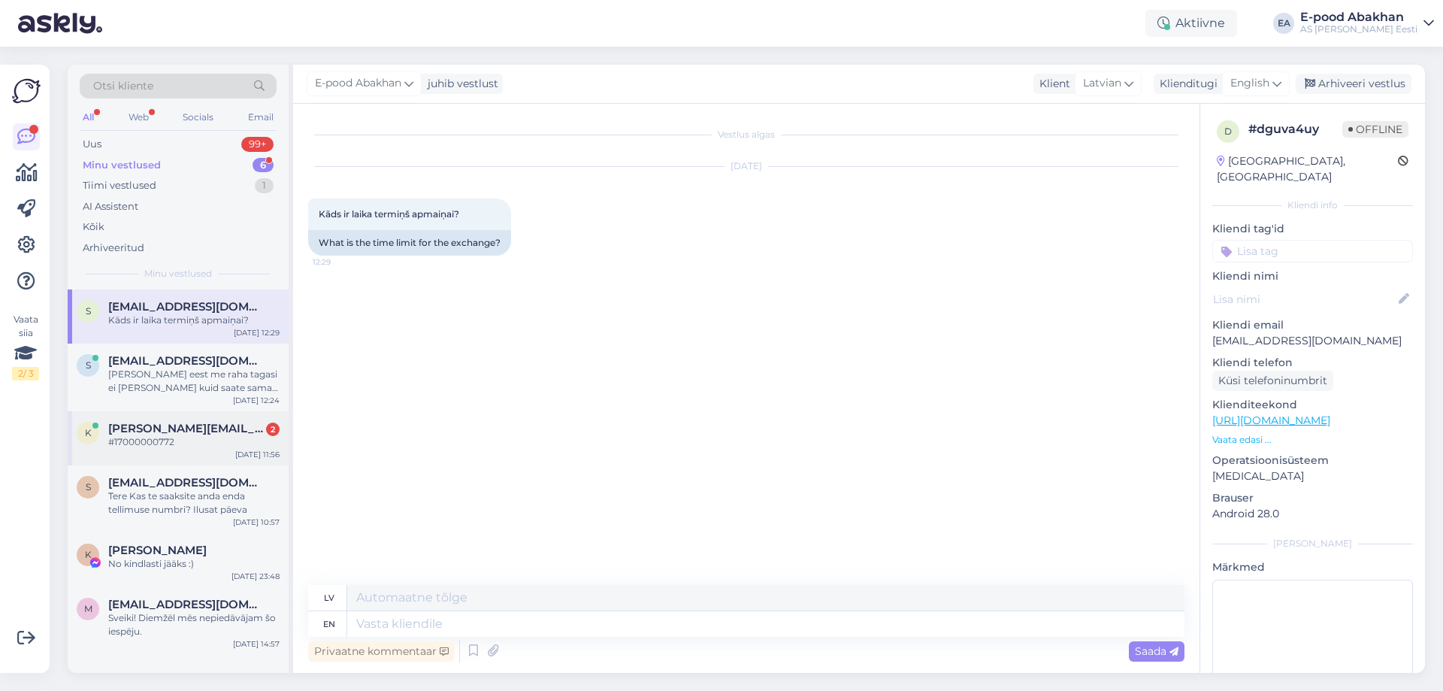
click at [208, 440] on div "#17000000772" at bounding box center [193, 442] width 171 height 14
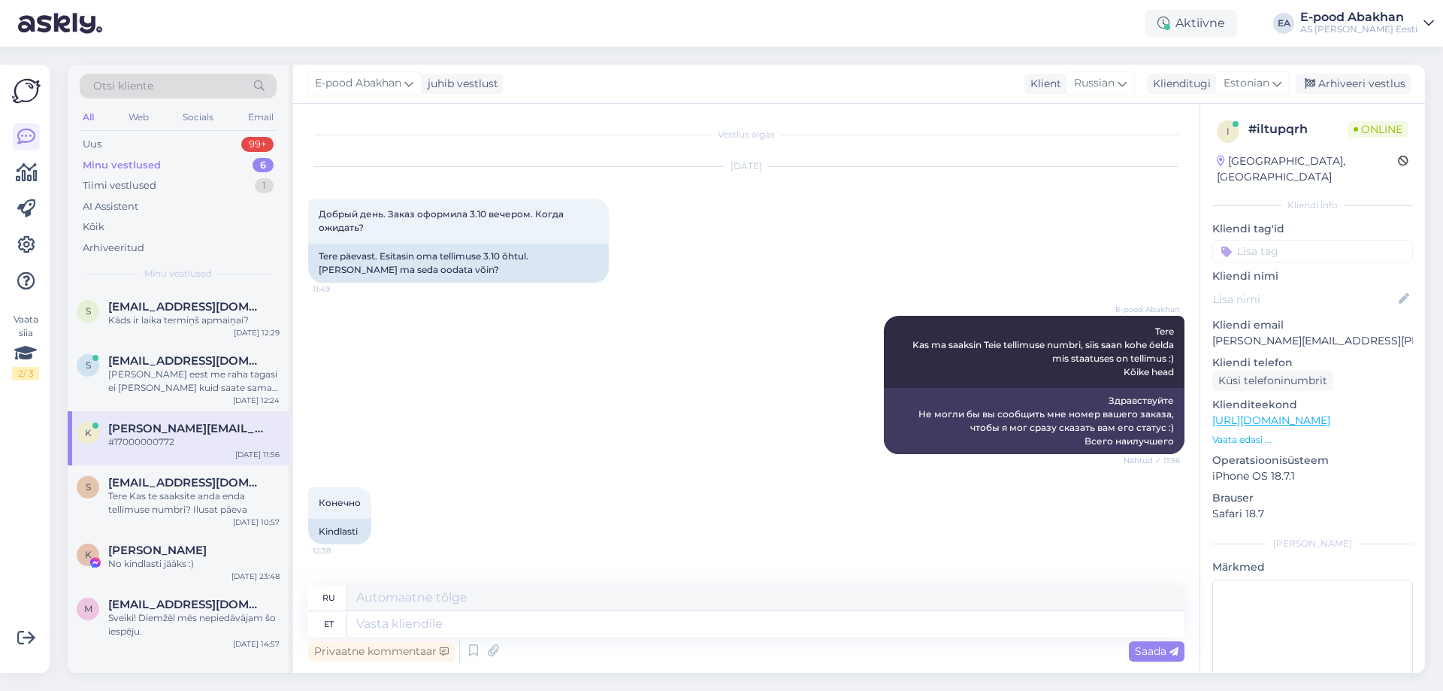
scroll to position [80, 0]
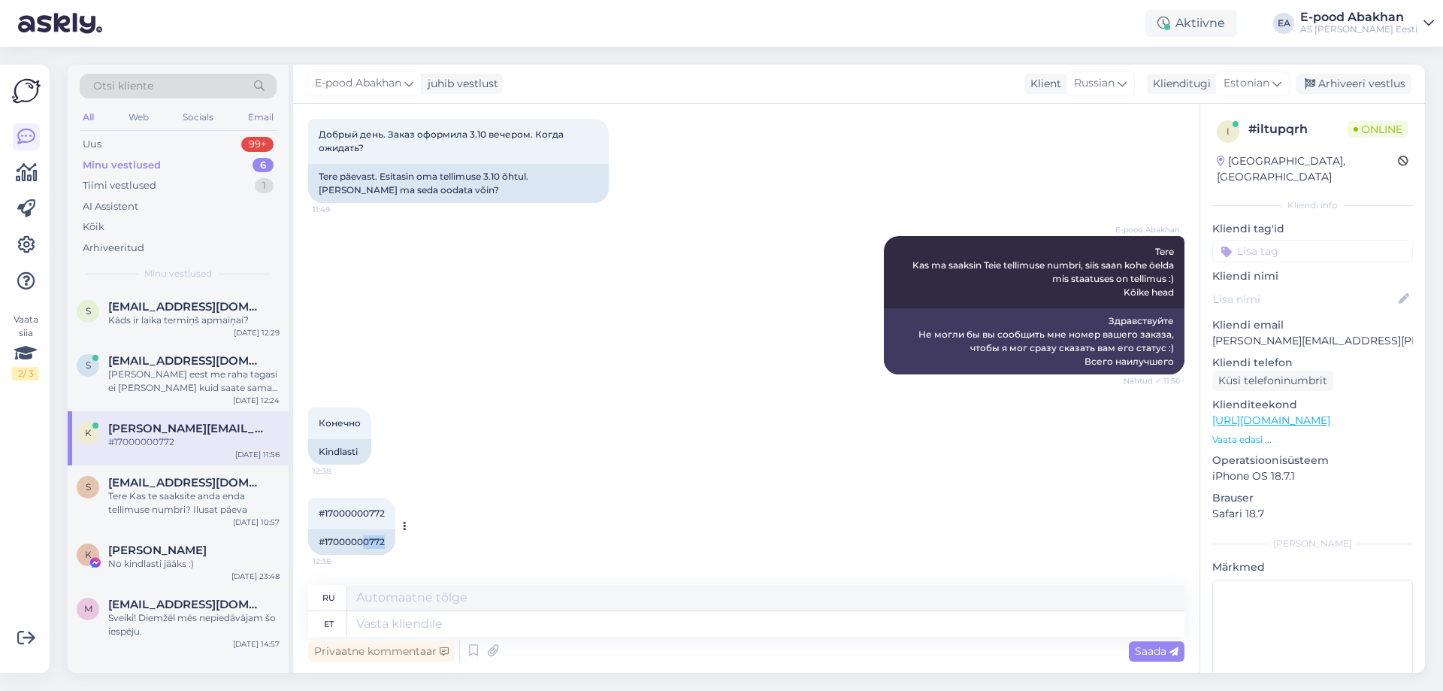
drag, startPoint x: 386, startPoint y: 543, endPoint x: 362, endPoint y: 544, distance: 24.1
click at [362, 544] on div "#17000000772" at bounding box center [351, 542] width 87 height 26
copy div "0772"
click at [146, 120] on div "Web" at bounding box center [139, 117] width 26 height 20
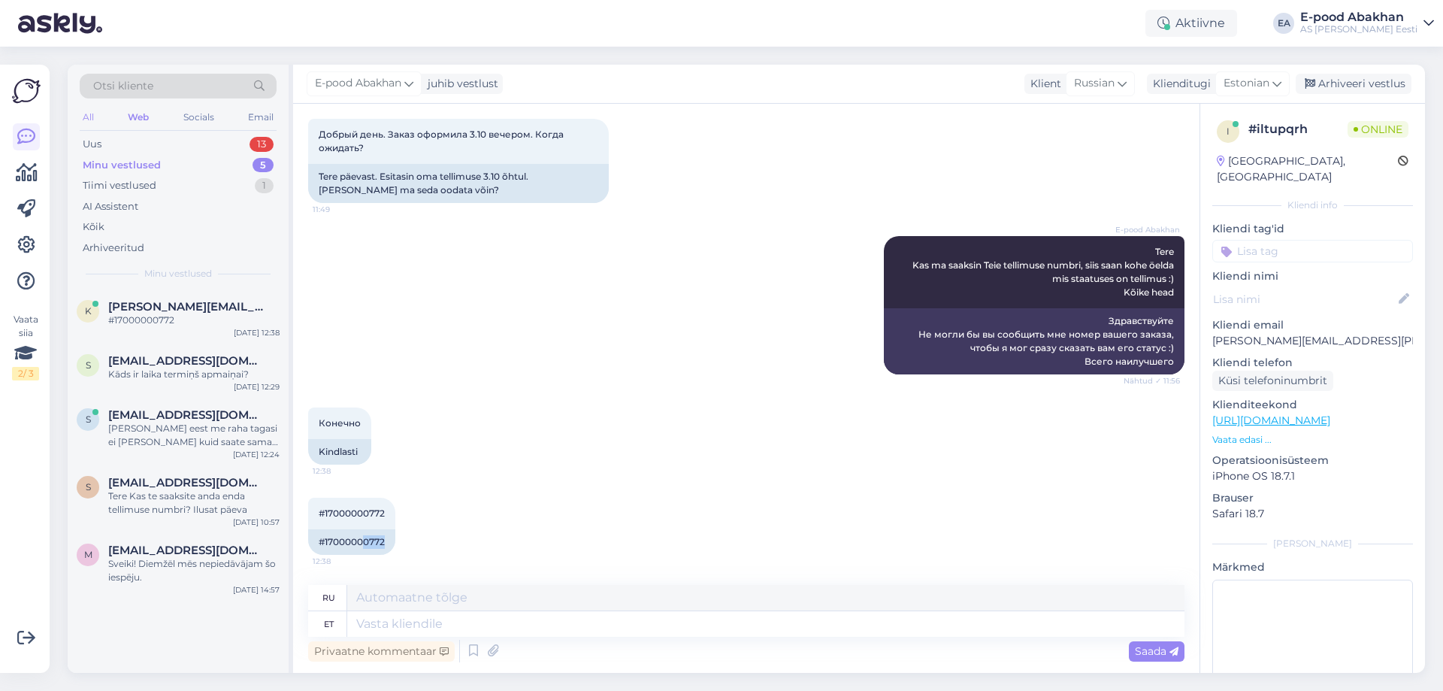
click at [86, 119] on div "All" at bounding box center [88, 117] width 17 height 20
click at [384, 628] on textarea at bounding box center [765, 624] width 837 height 26
type textarea "See"
type textarea "Этот"
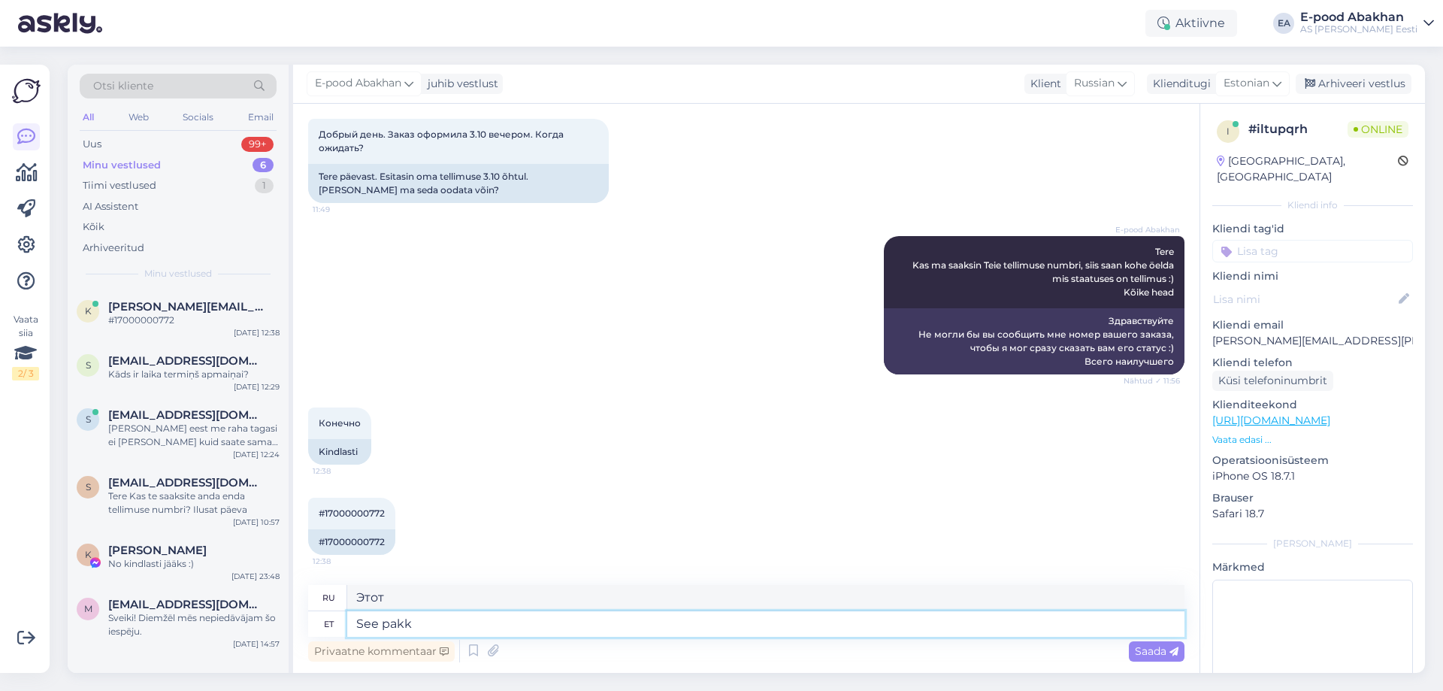
type textarea "See pakk"
type textarea "Этот пакет"
type textarea "See pakk lä"
type textarea "Этот пакет исчез."
type textarea "See pakk läheb"
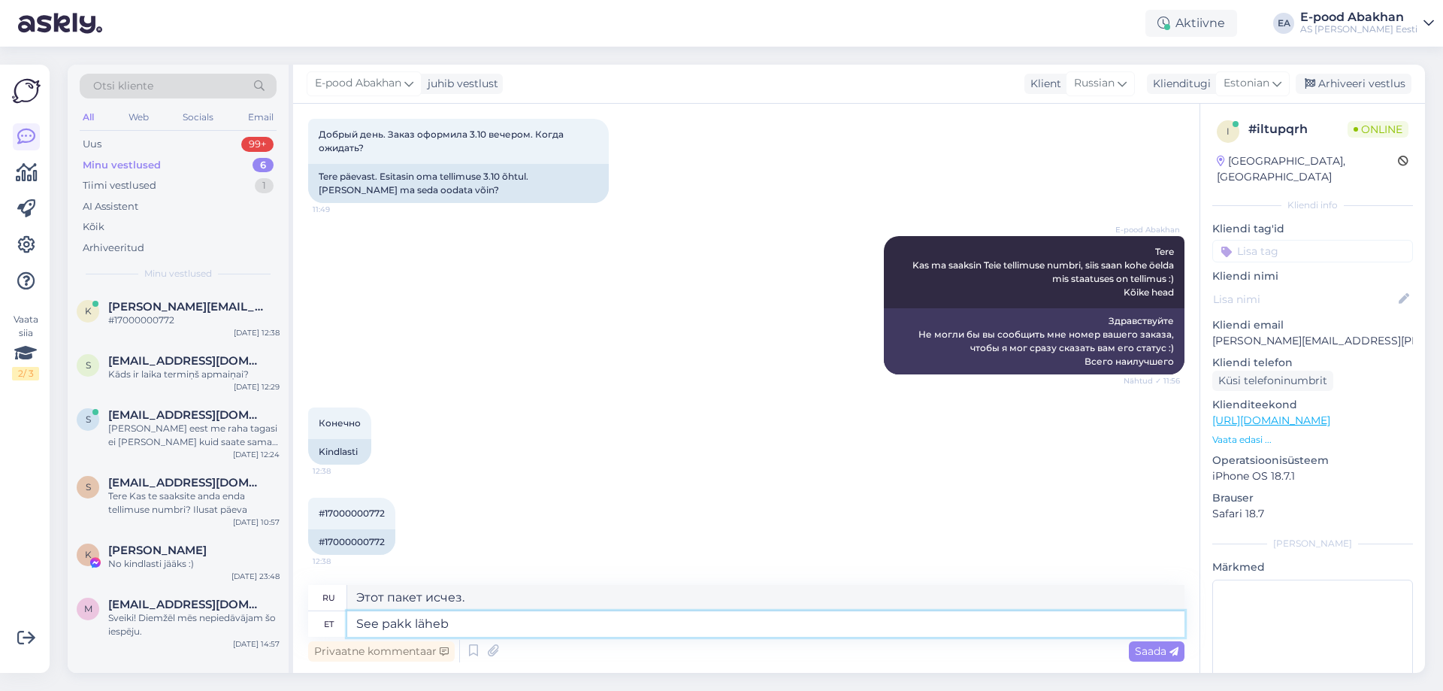
type textarea "Этот пакет идет"
type textarea "See pakk läheb täna te"
type textarea "Эта посылка отправляется сегодня."
type textarea "See pakk läheb [PERSON_NAME]."
type textarea "Эта посылка будет отправлена ​​сегодня."
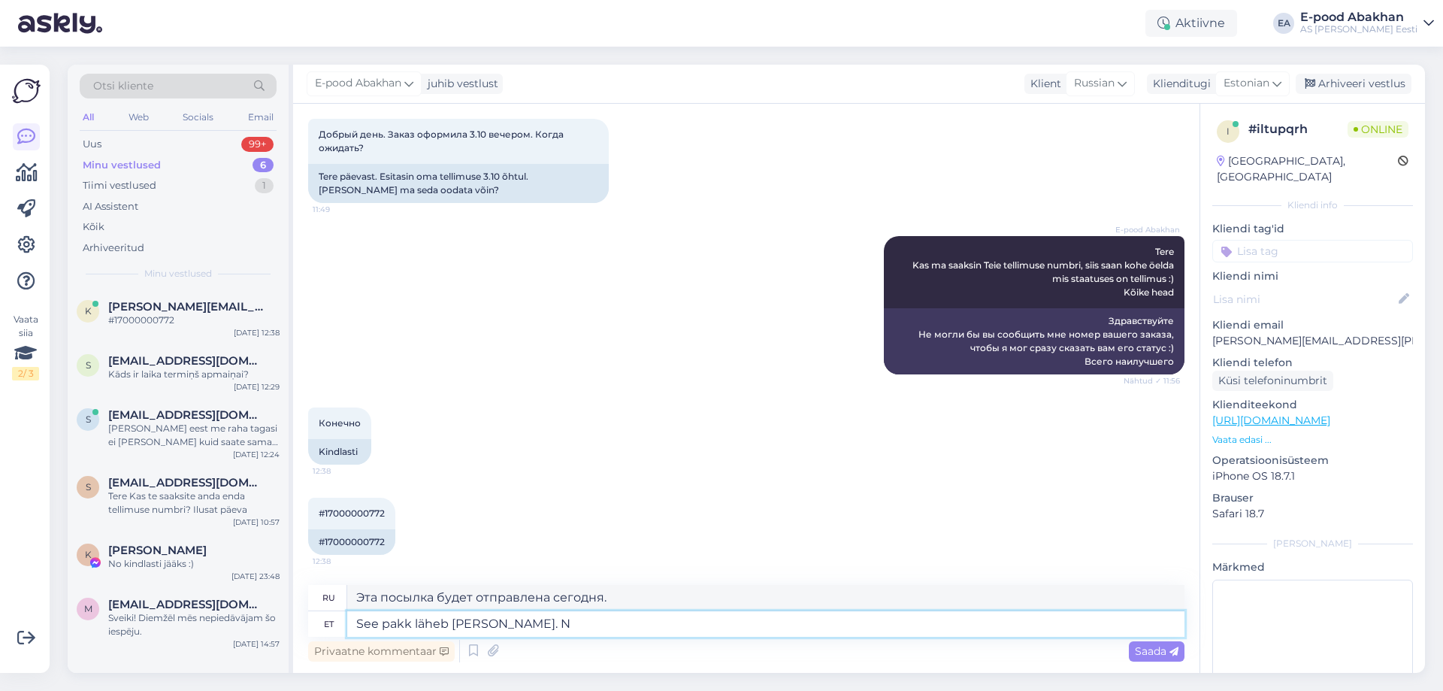
type textarea "See pakk läheb [PERSON_NAME]. Nä"
type textarea "Эта посылка будет отправлена ​​сегодня. N"
type textarea "See pakk läheb [PERSON_NAME]. Nädala"
type textarea "Эта посылка будет отправлена ​​сегодня. Еженедельно."
type textarea "See pakk läheb [PERSON_NAME]. Nädala teises"
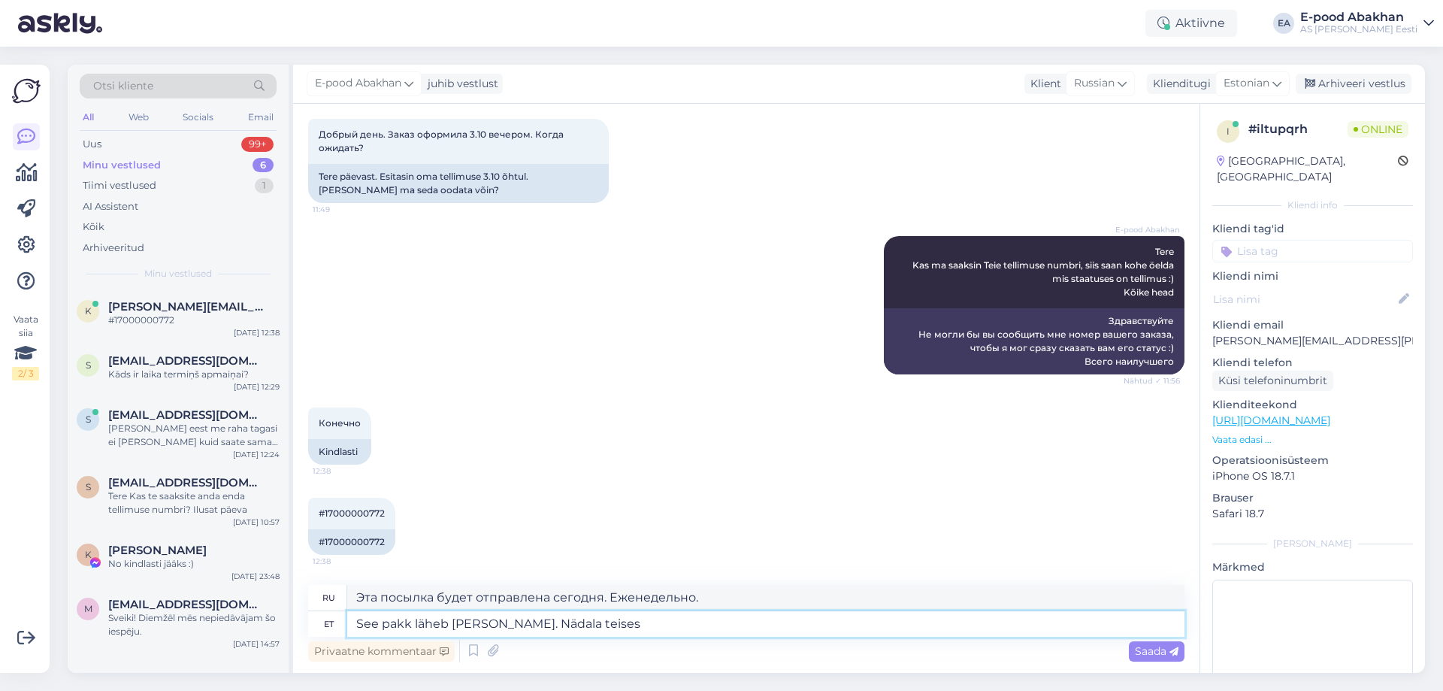
type textarea "Эта посылка будет отправлена ​​сегодня. Второго числа недели."
type textarea "See pakk läheb [PERSON_NAME]. Nädala teises pooles o"
type textarea "Эта посылка будет отправлена ​​сегодня. Во второй половине недели."
type textarea "See pakk läheb [PERSON_NAME]. Nädala teises pooles on s"
type textarea "Эта посылка отправляется сегодня. Доставка будет во второй половине недели."
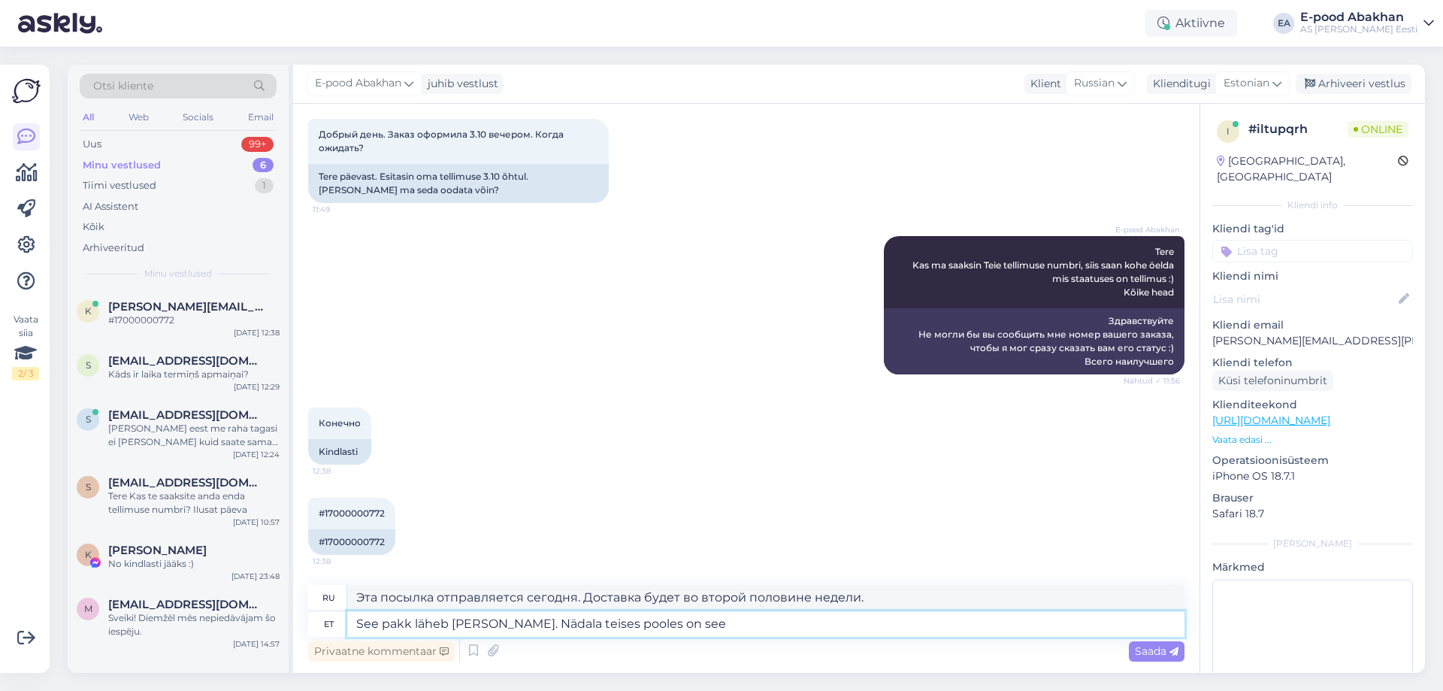
type textarea "See pakk läheb [PERSON_NAME]. Nädala teises pooles on see"
type textarea "Эта посылка отправляется сегодня. Доставка будет осуществлена ​​позднее на этой…"
type textarea "See pakk läheb [PERSON_NAME]. Nädala teises pooles on see kohal!"
type textarea "Эта посылка отправляется сегодня. Она прибудет позже на этой неделе."
type textarea "See pakk läheb [PERSON_NAME]. Nädala teises pooles on see kohal!"
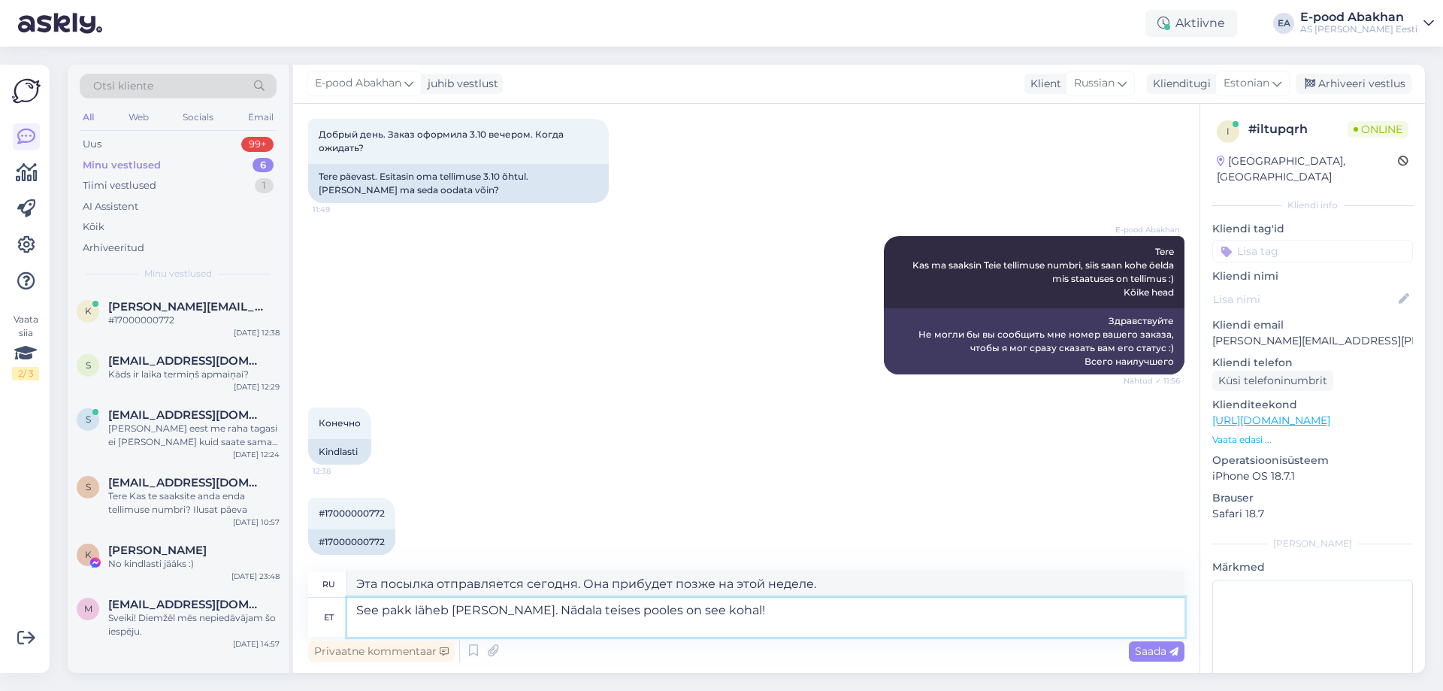
type textarea "Эта посылка отправляется сегодня. Она прибудет позже на этой неделе!"
type textarea "See pakk läheb [PERSON_NAME]. Nädala teises pooles on see kohal! Kas"
type textarea "Эта посылка отправляется сегодня. Она прибудет во второй половине недели!"
type textarea "See pakk läheb [PERSON_NAME]. Nädala teises pooles on see kohal! Kas saan"
type textarea "Эта посылка отправляется сегодня. Она прибудет во второй половине недели! Могу …"
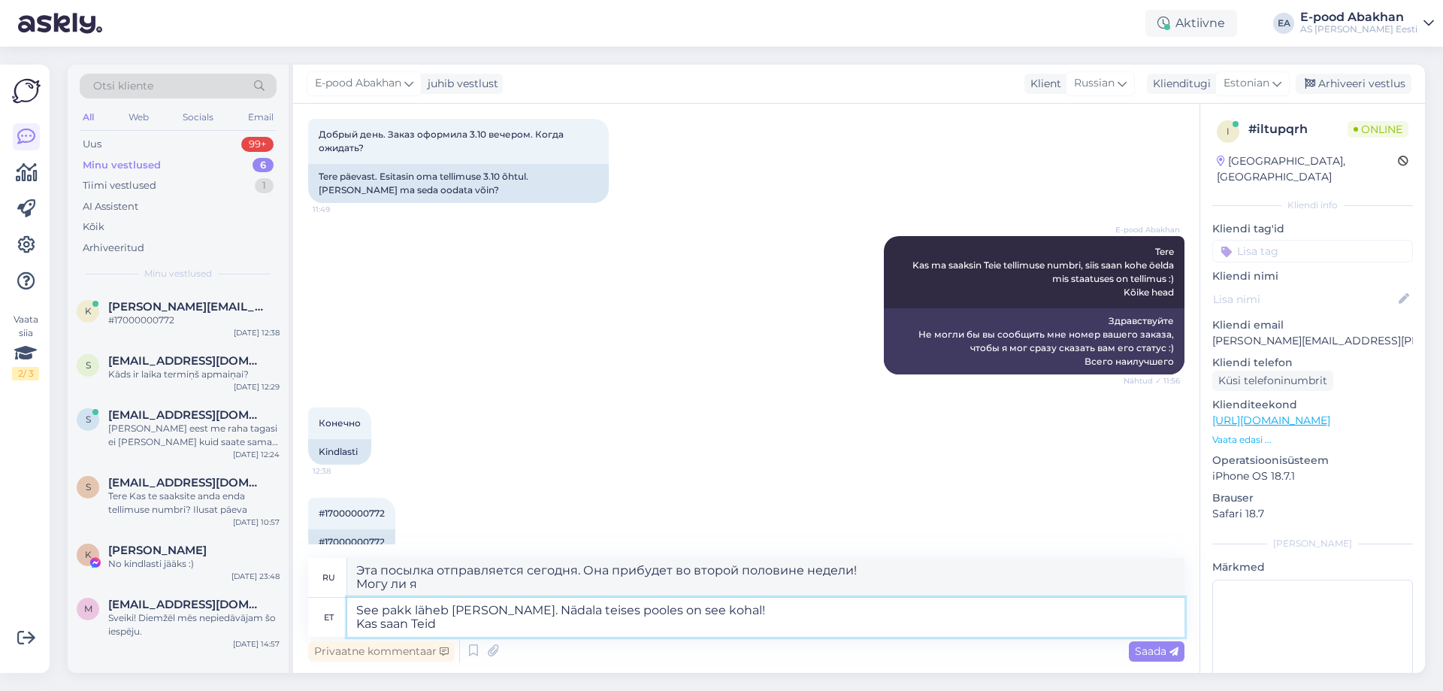
type textarea "See pakk läheb [PERSON_NAME]. Nädala teises pooles on see kohal! Kas saan Teid"
type textarea "Эта посылка отправляется сегодня. Она прибудет во второй половине недели! Можно…"
type textarea "See pakk läheb [PERSON_NAME]. Nädala teises pooles on see kohal! Kas saan Teid …"
type textarea "Эта посылка отправляется сегодня. Она прибудет во второй половине недели! Могу …"
type textarea "See pakk läheb [PERSON_NAME]. Nädala teises pooles on see kohal! Kas saan Teid …"
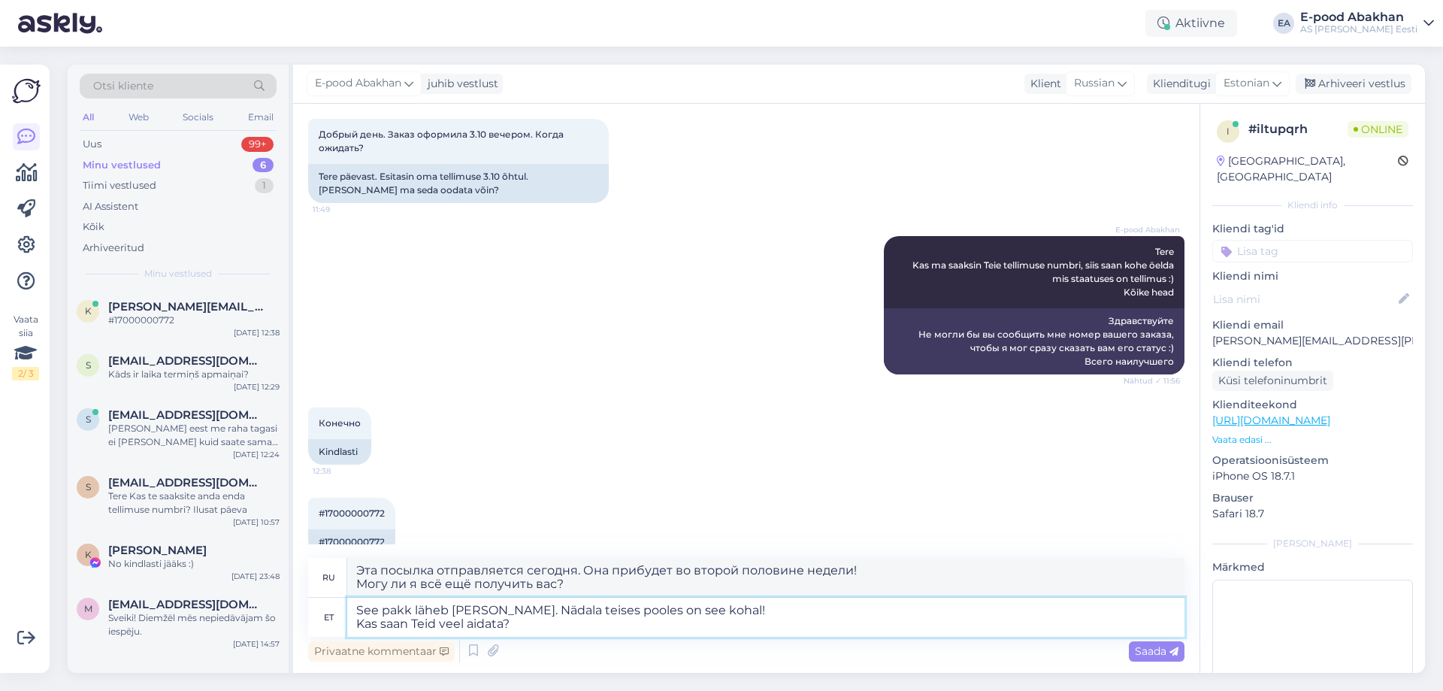
type textarea "Эта посылка отправляется сегодня. Она прибудет позже на этой неделе! Могу ли я …"
type textarea "See pakk läheb [PERSON_NAME]. Nädala teises pooles on see kohal! Kas saan Teid …"
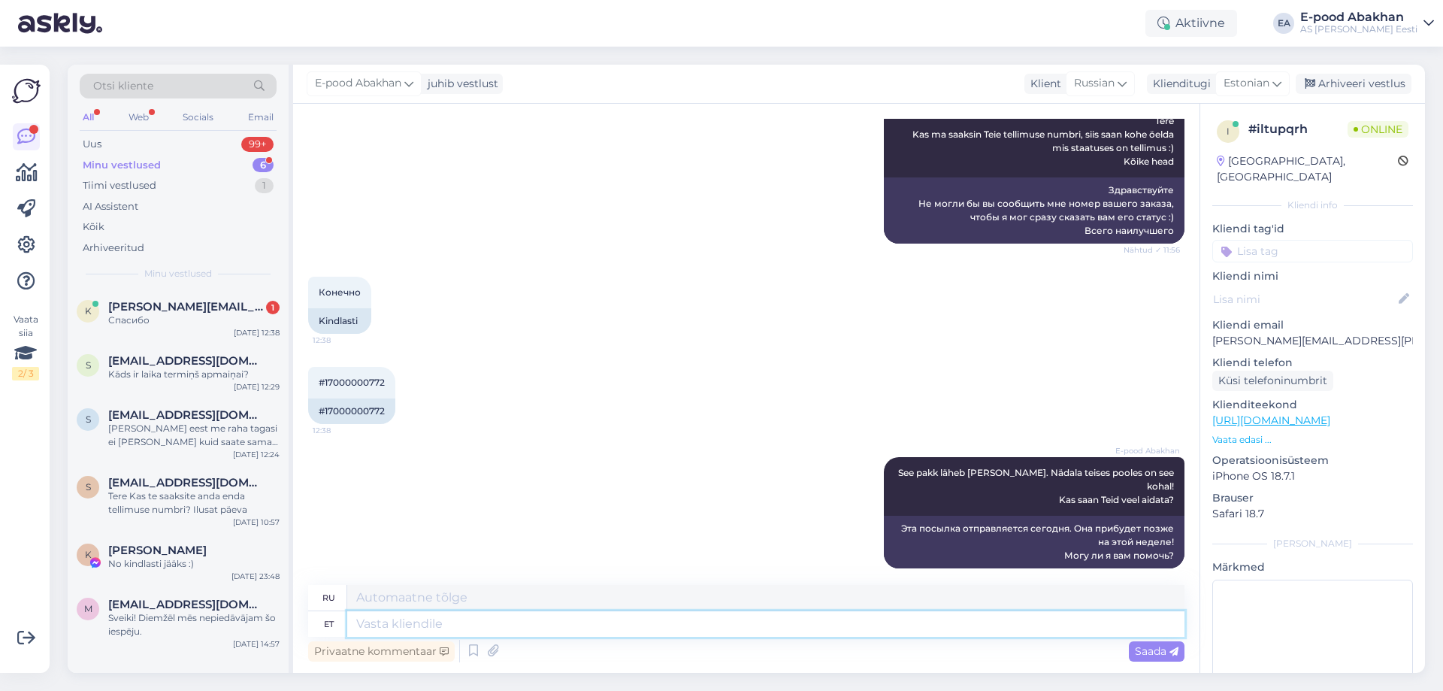
scroll to position [301, 0]
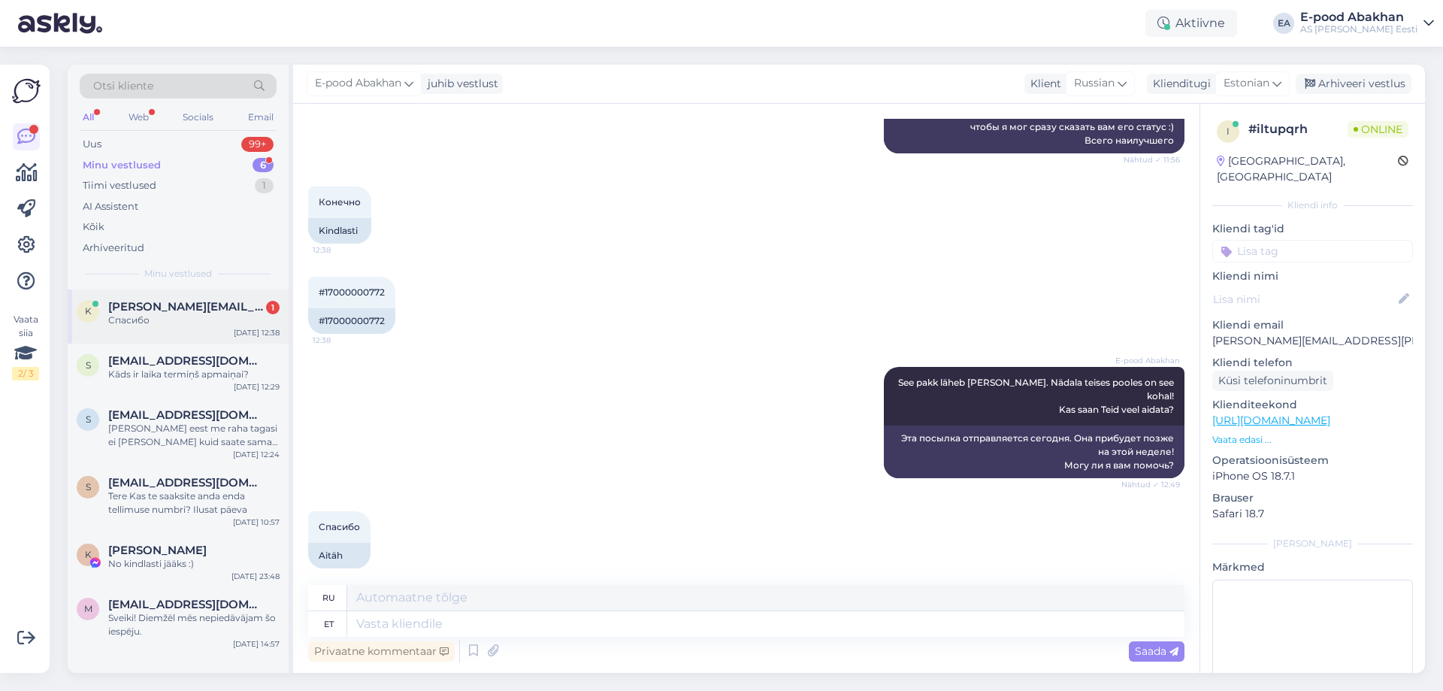
click at [177, 301] on span "[PERSON_NAME][EMAIL_ADDRESS][PERSON_NAME][DOMAIN_NAME]" at bounding box center [186, 307] width 156 height 14
click at [234, 144] on div "Uus 99+" at bounding box center [178, 144] width 197 height 21
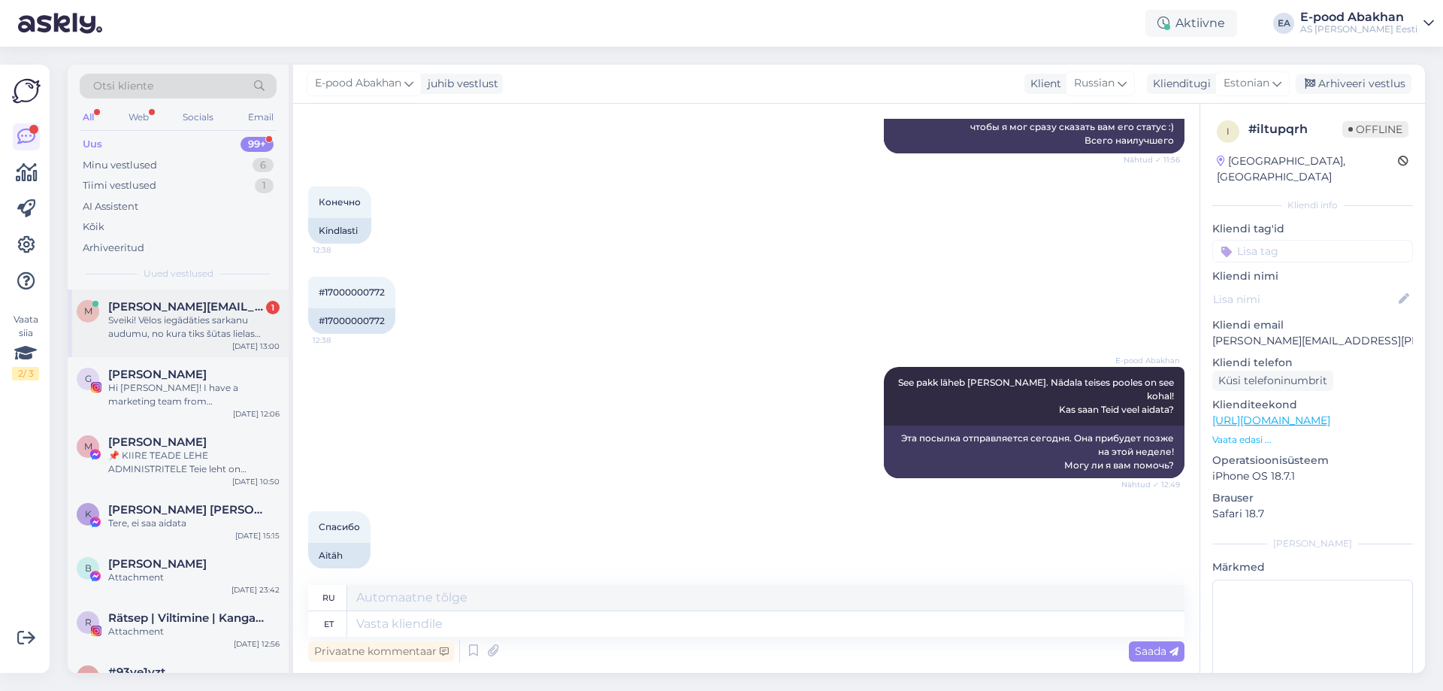
click at [205, 316] on div "Sveiki! Vēlos iegādāties sarkanu audumu, no kura tiks šūtas lielas bantes, ar k…" at bounding box center [193, 326] width 171 height 27
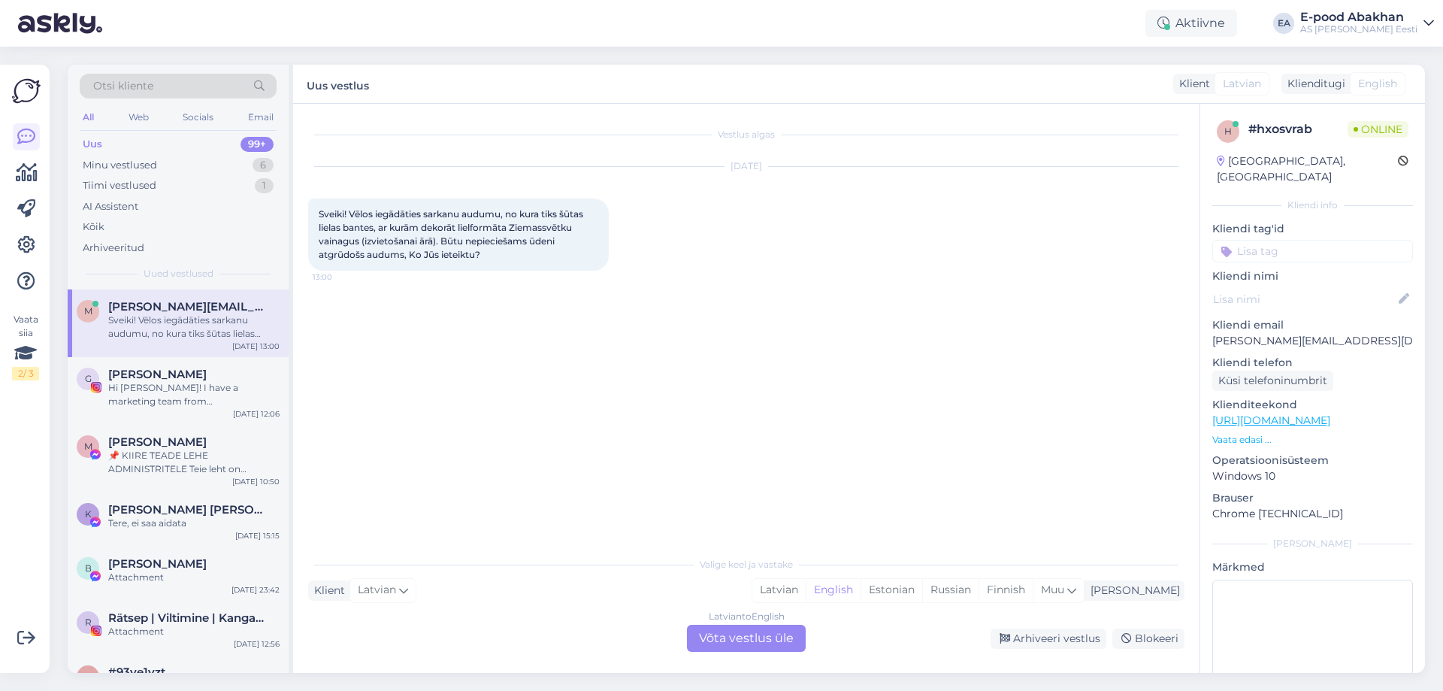
click at [722, 643] on div "Latvian to English Võta vestlus üle" at bounding box center [746, 638] width 119 height 27
